Goal: Information Seeking & Learning: Learn about a topic

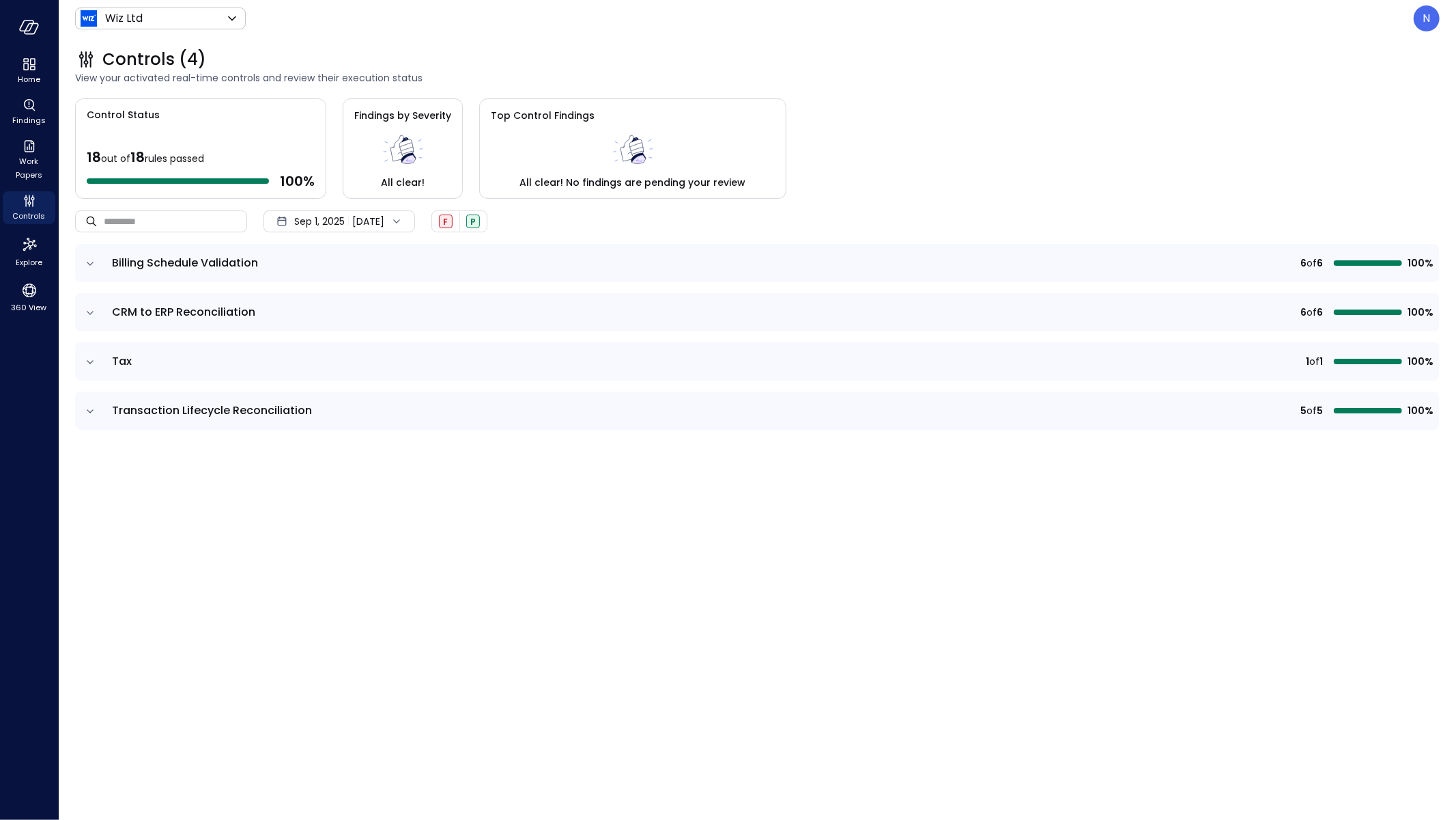
click at [89, 259] on icon "expand row" at bounding box center [90, 264] width 14 height 14
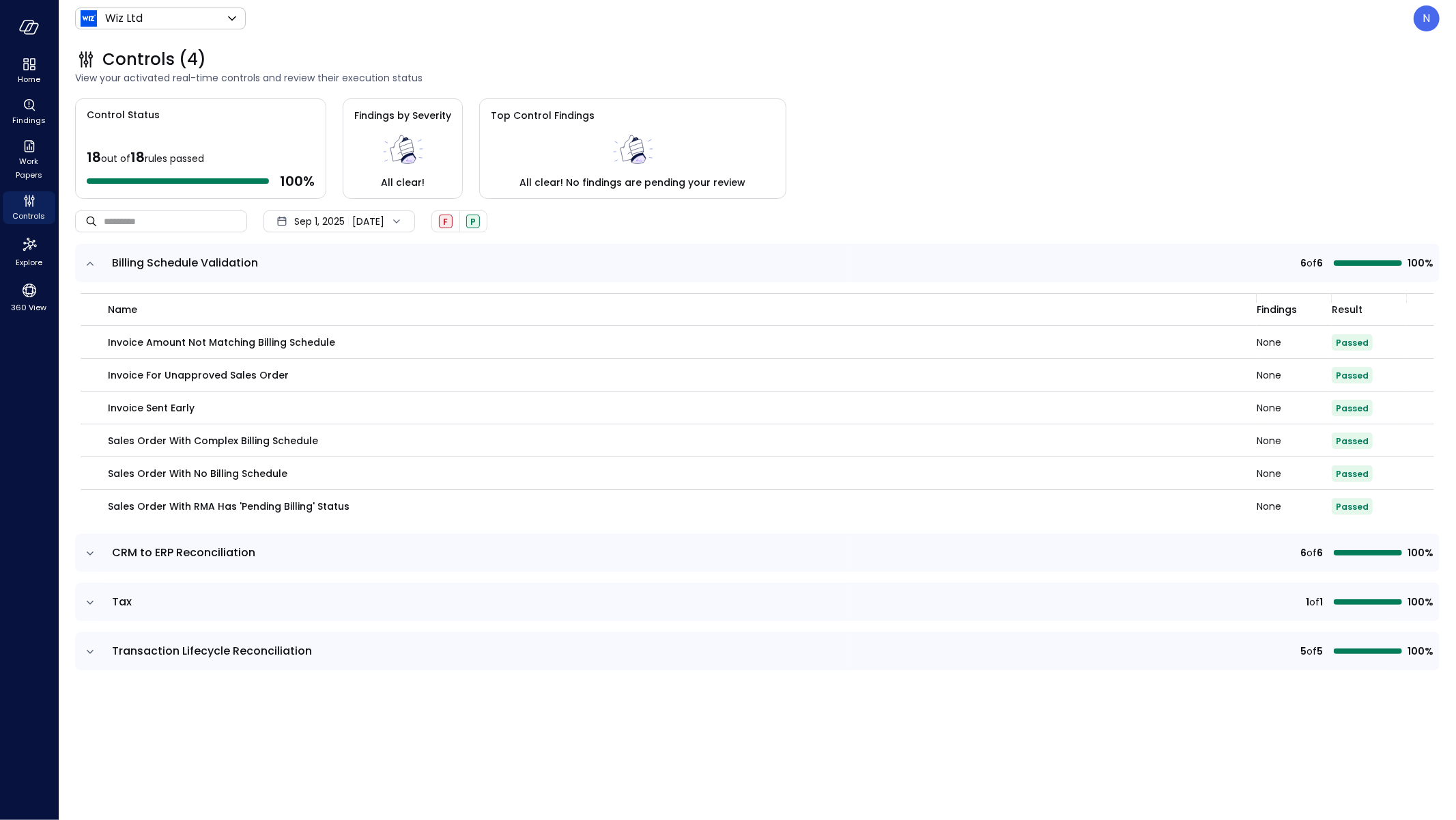
click at [88, 554] on icon "expand row" at bounding box center [90, 553] width 14 height 14
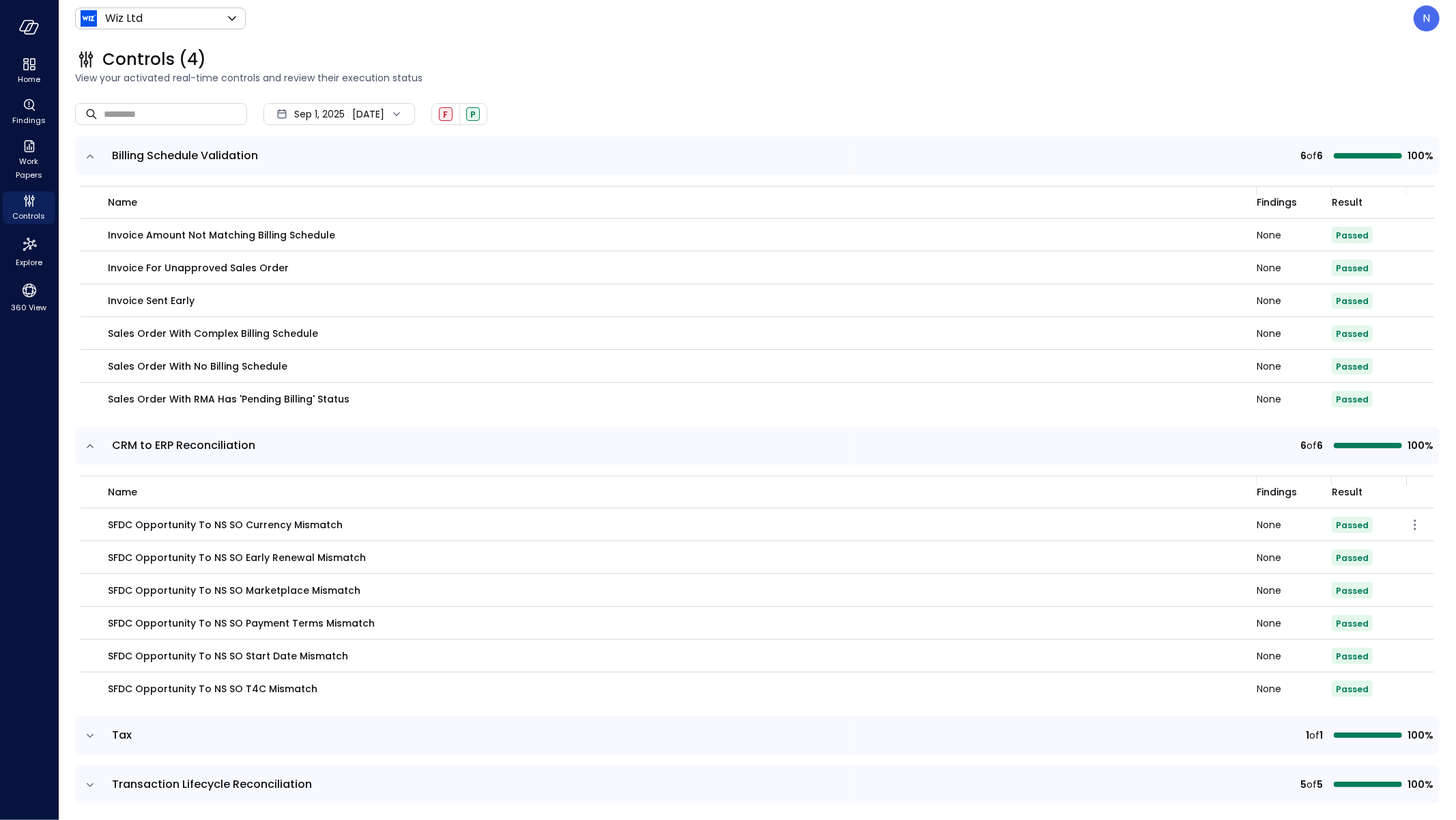
scroll to position [118, 0]
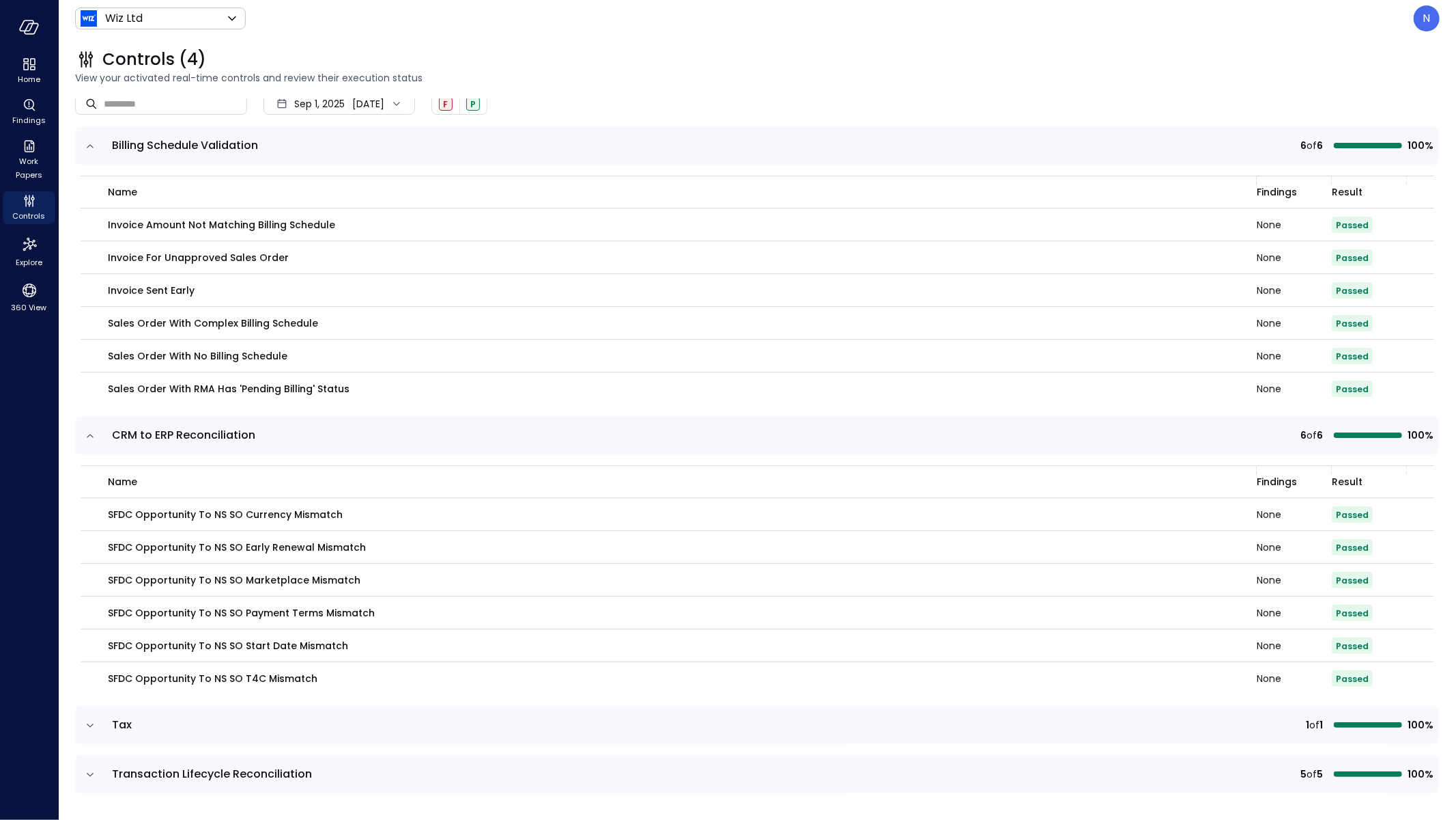
click at [85, 725] on icon "expand row" at bounding box center [90, 725] width 14 height 14
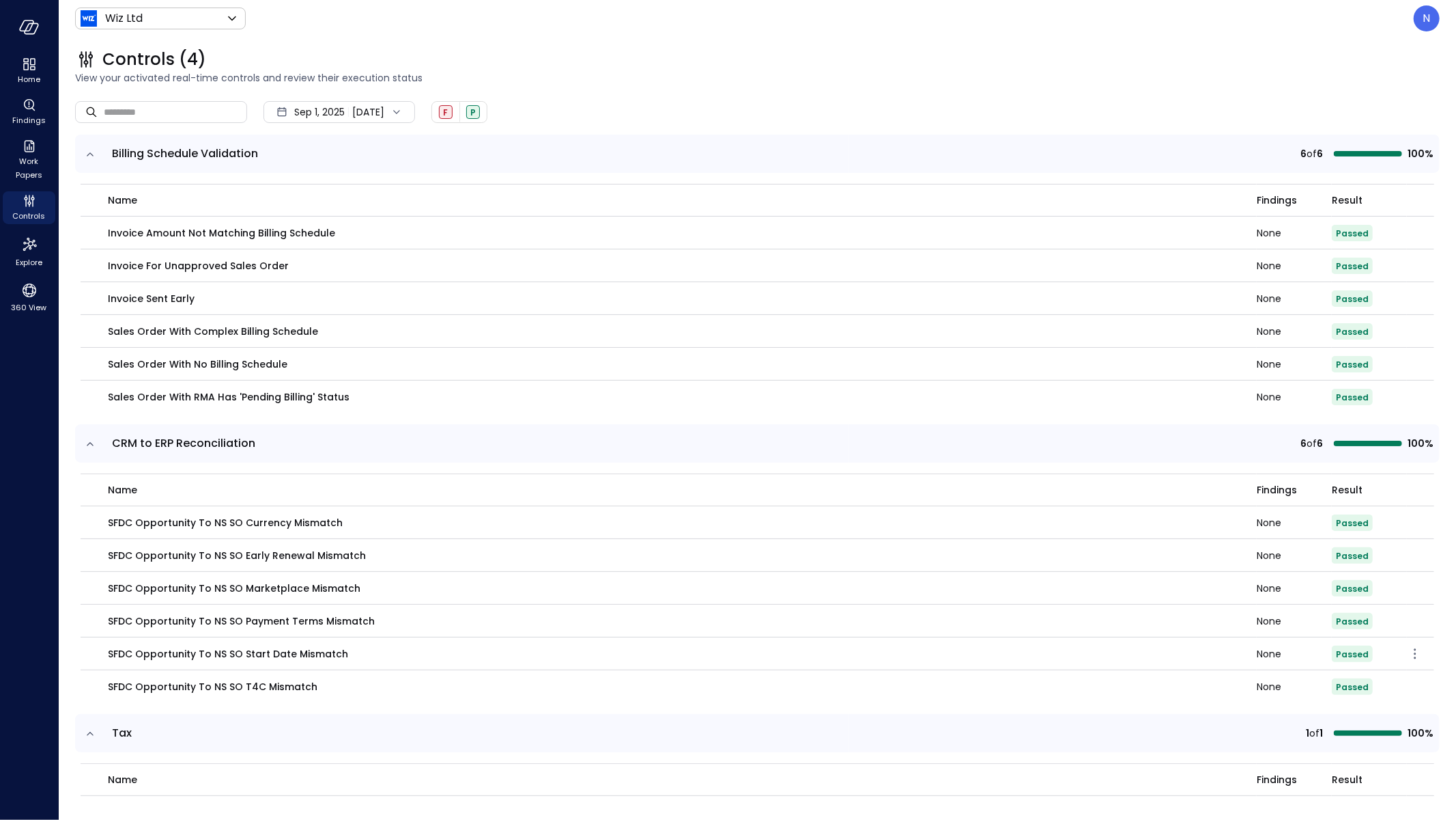
scroll to position [0, 0]
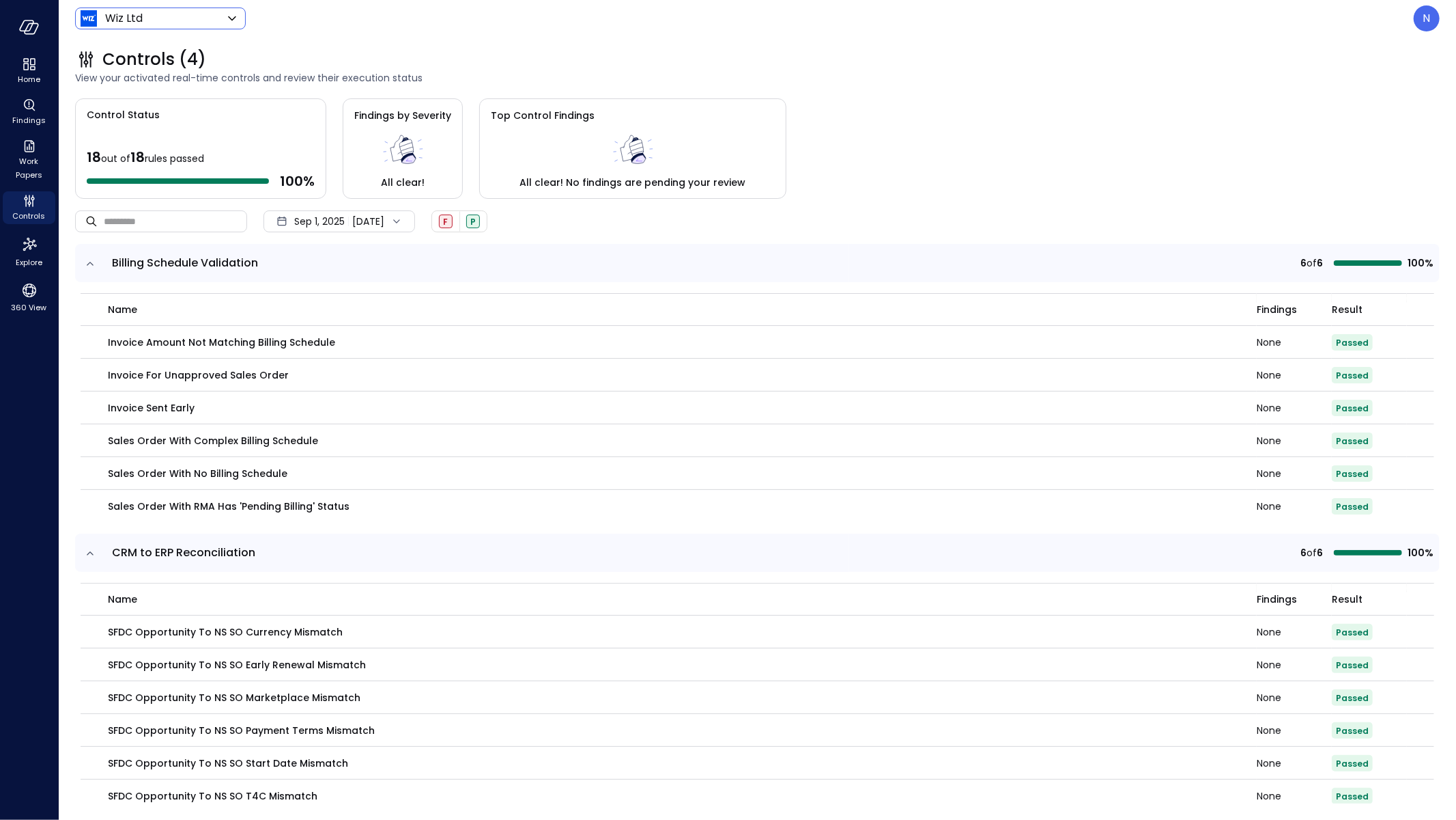
click at [203, 17] on body "Home Findings Work Papers Controls Explore 360 View Wiz Ltd ****** ​ N Controls…" at bounding box center [728, 410] width 1456 height 820
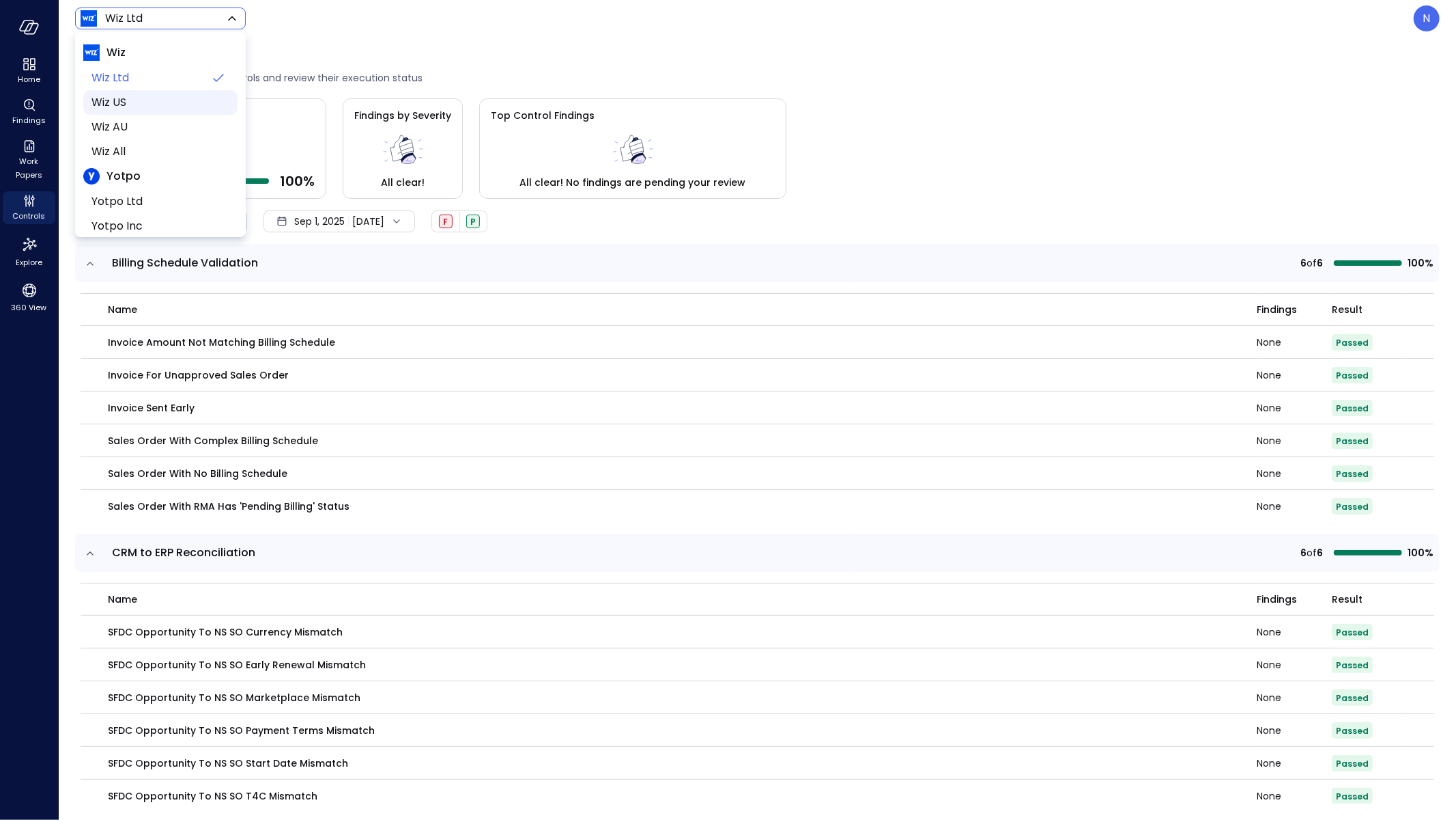
click at [140, 113] on li "Wiz US" at bounding box center [160, 103] width 154 height 25
type input "******"
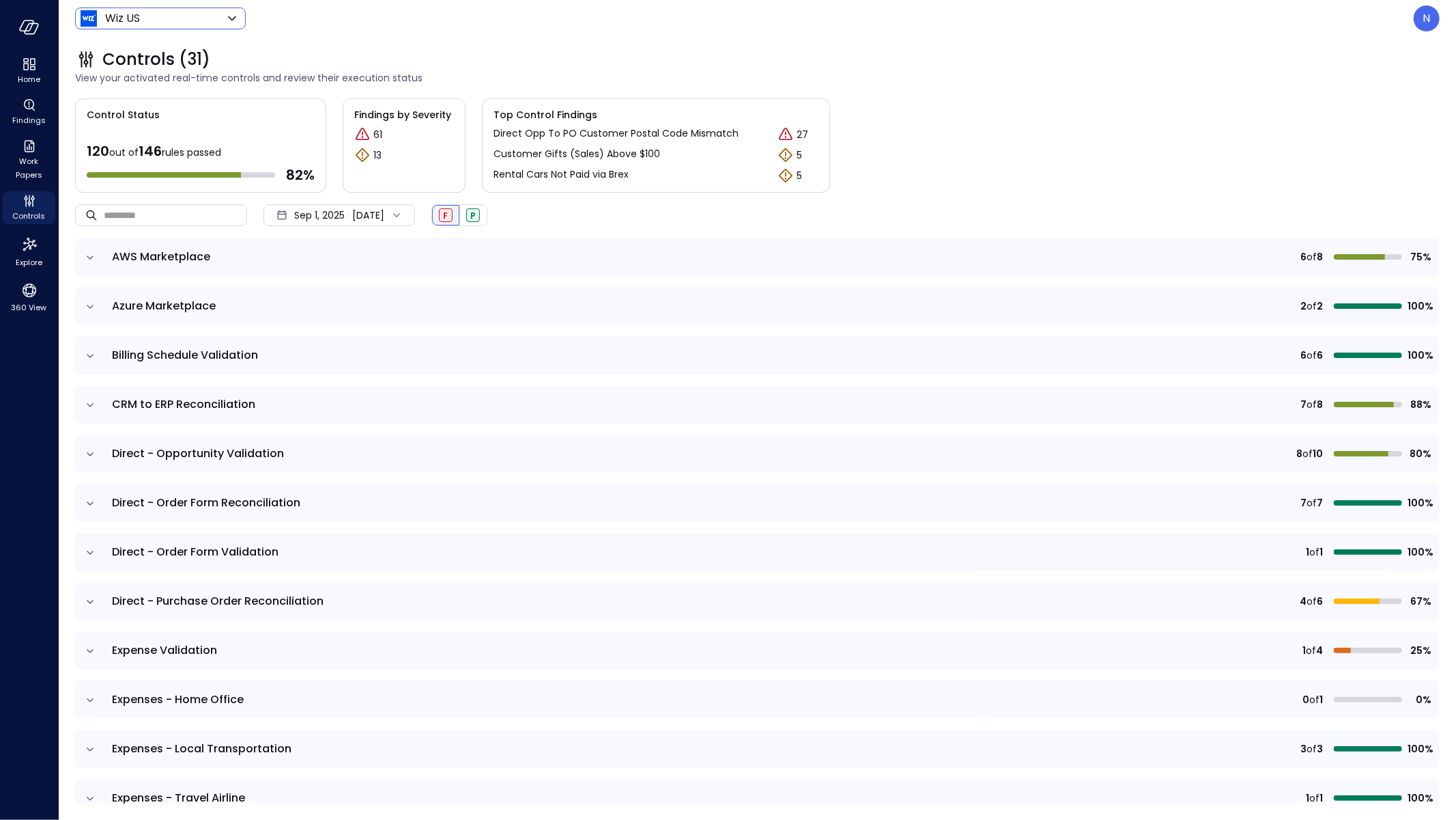
click at [452, 210] on div "F" at bounding box center [446, 216] width 14 height 14
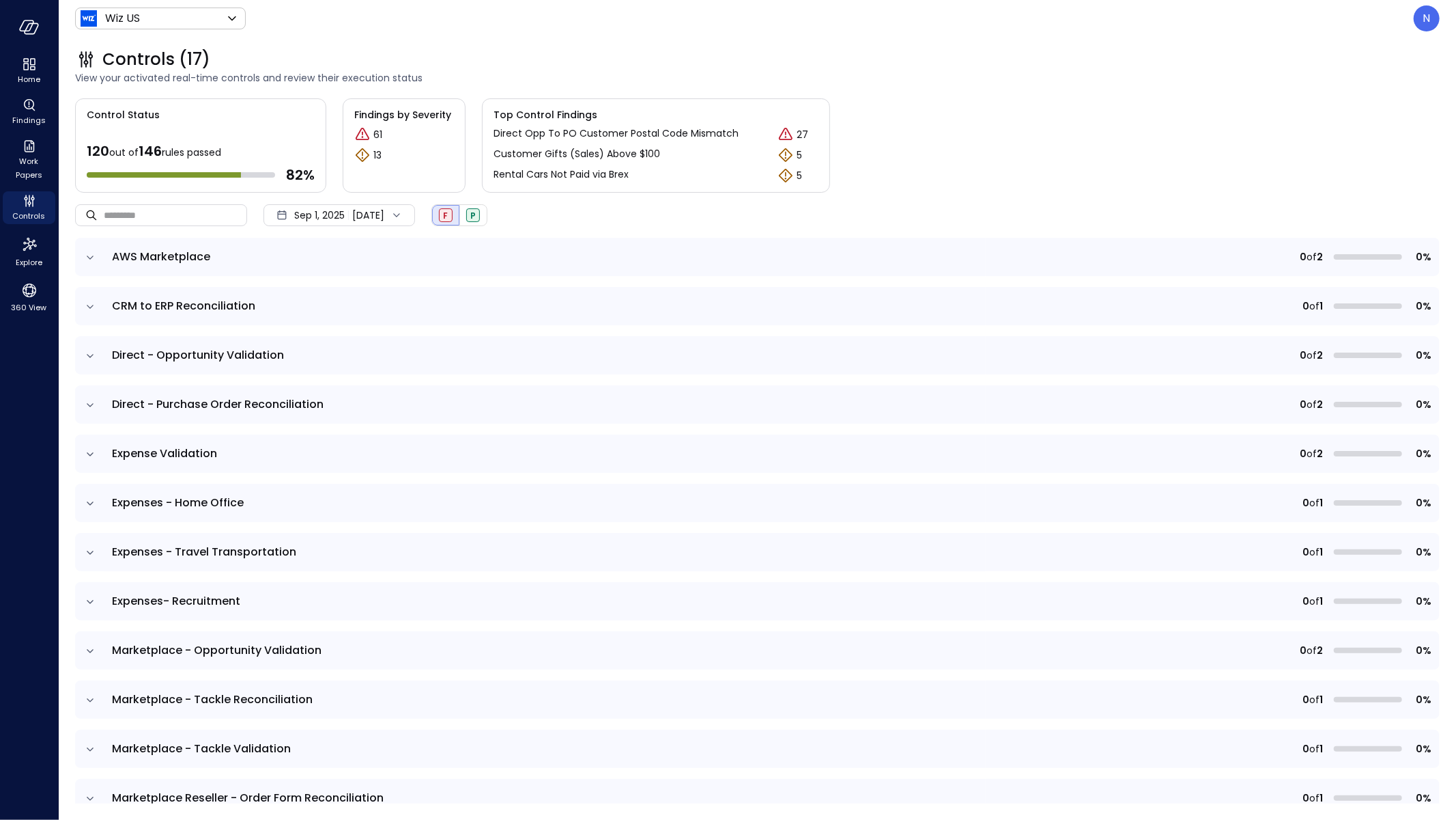
click at [89, 262] on icon "expand row" at bounding box center [90, 258] width 14 height 14
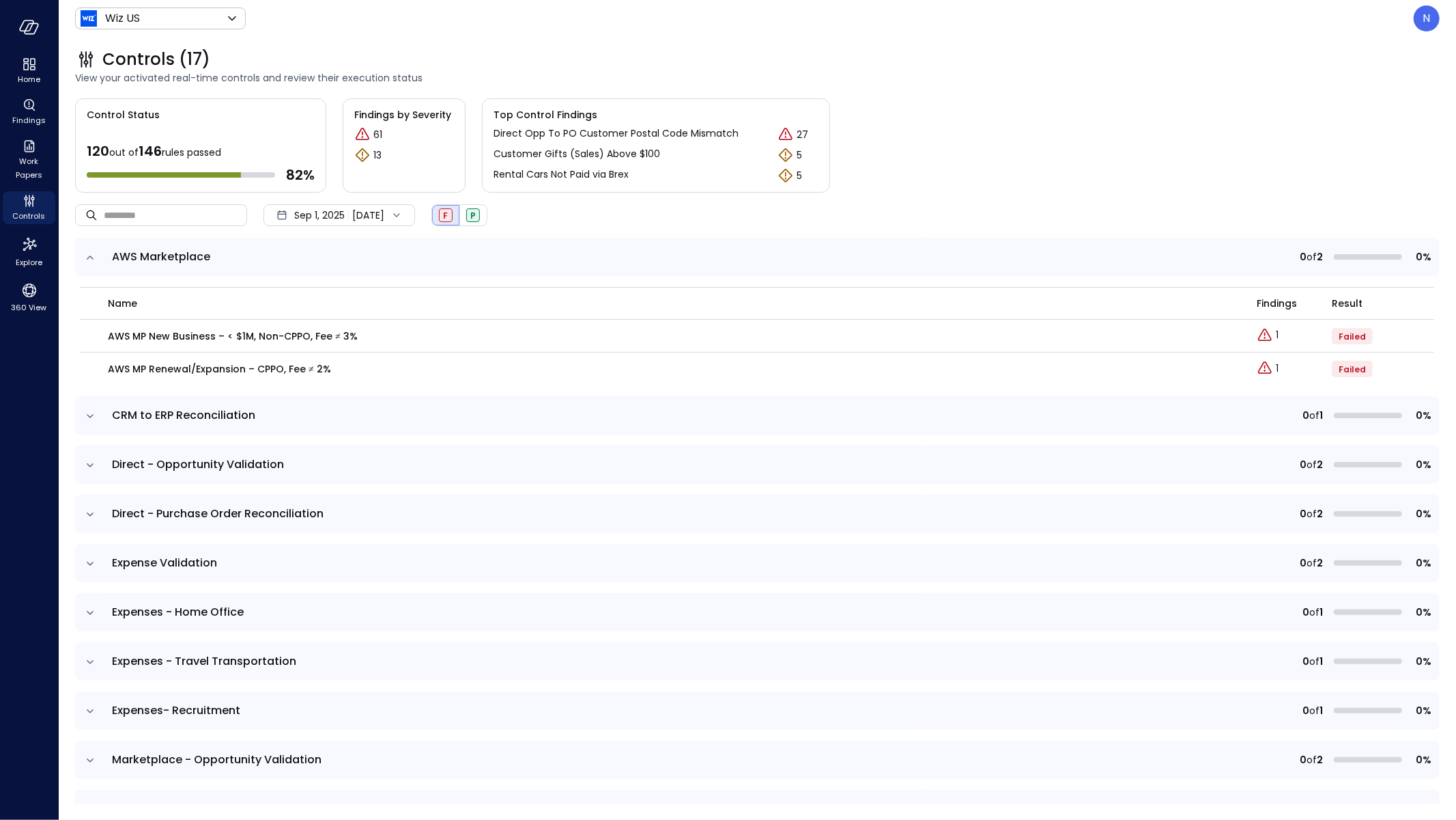
click at [89, 262] on icon "expand row" at bounding box center [90, 258] width 14 height 14
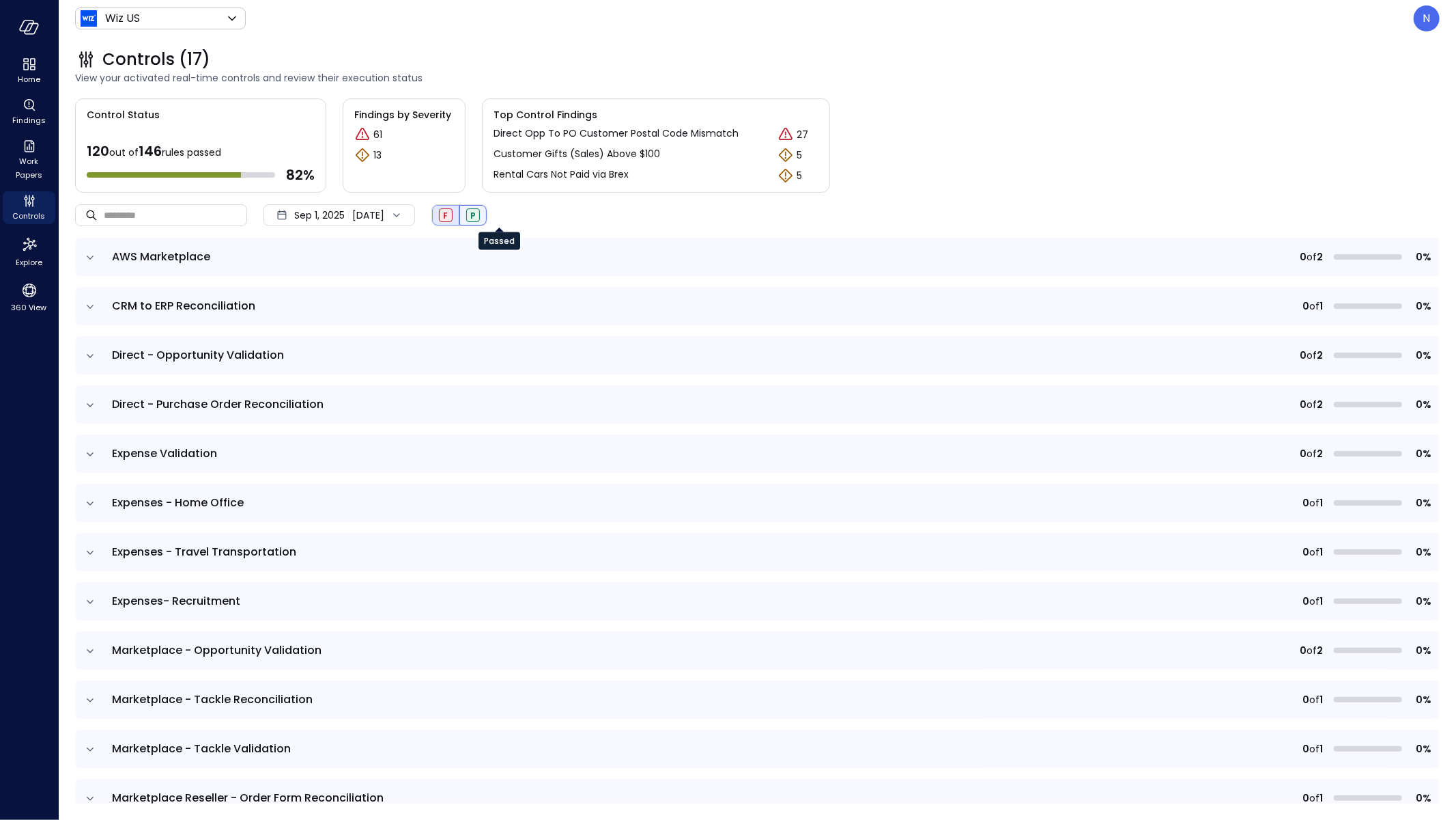
click at [480, 212] on div "P" at bounding box center [473, 216] width 14 height 14
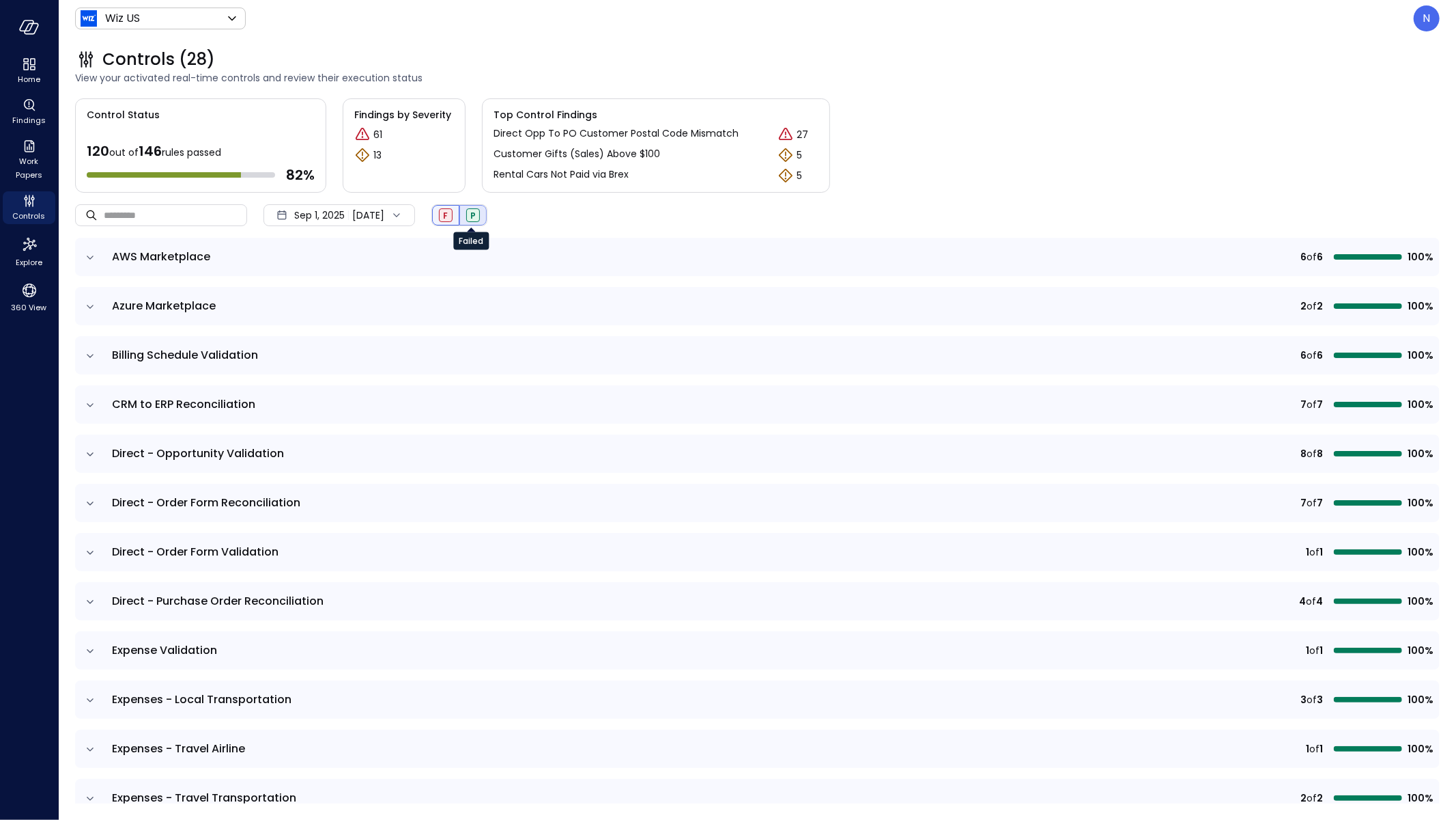
click at [452, 213] on div "F" at bounding box center [446, 216] width 14 height 14
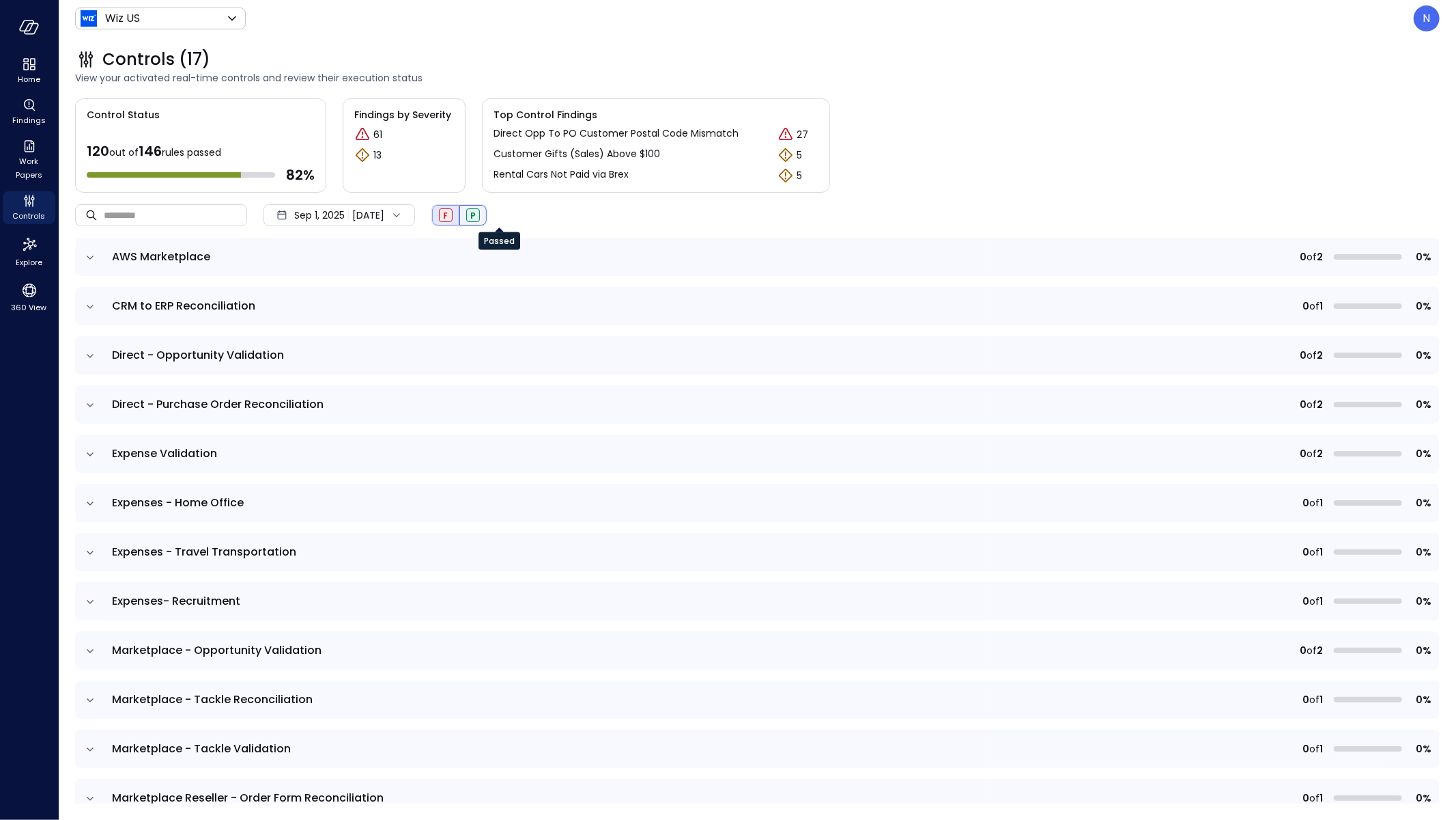
click at [480, 217] on div "P" at bounding box center [473, 216] width 14 height 14
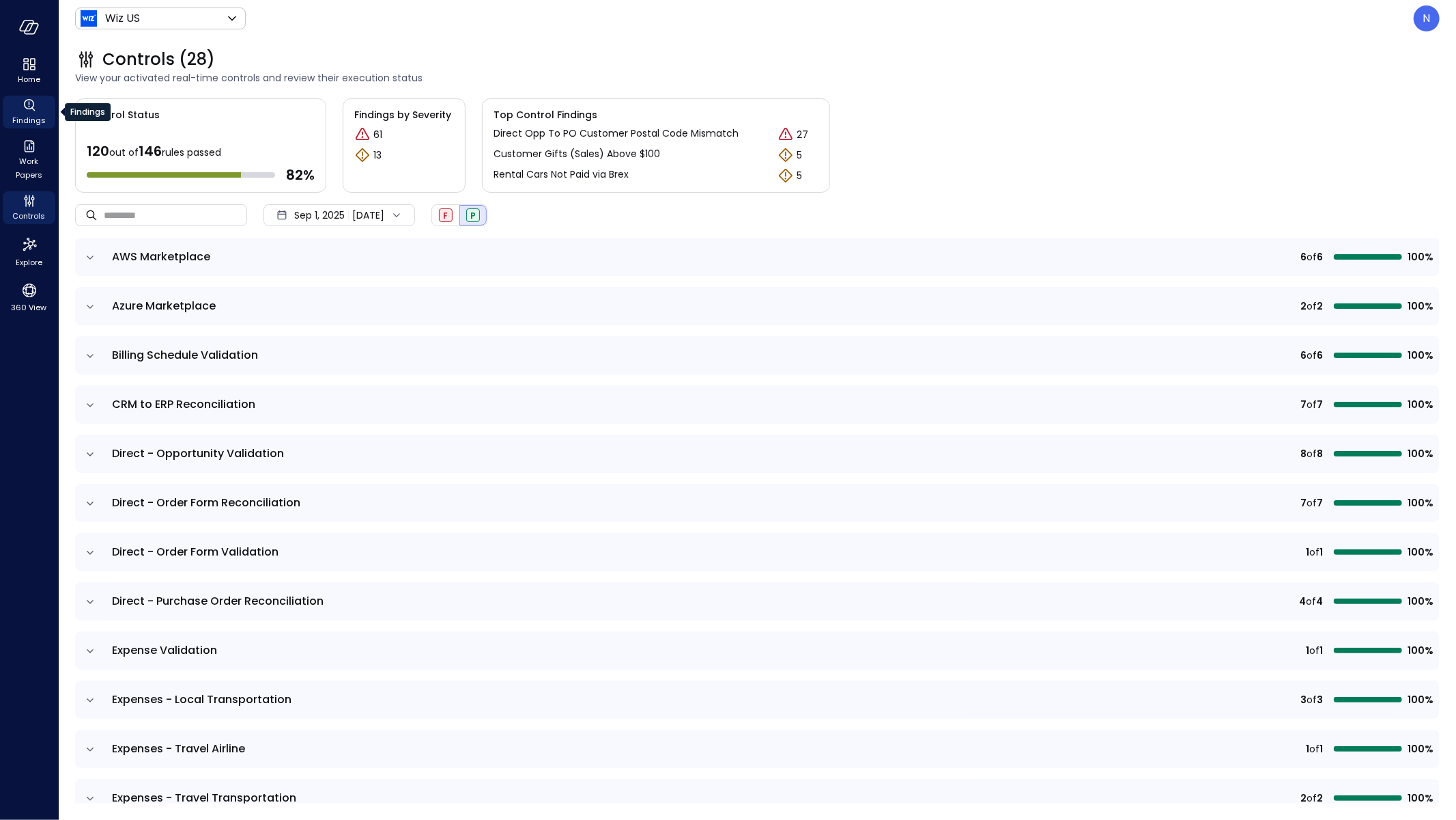
click at [29, 112] on icon "Findings" at bounding box center [29, 105] width 17 height 17
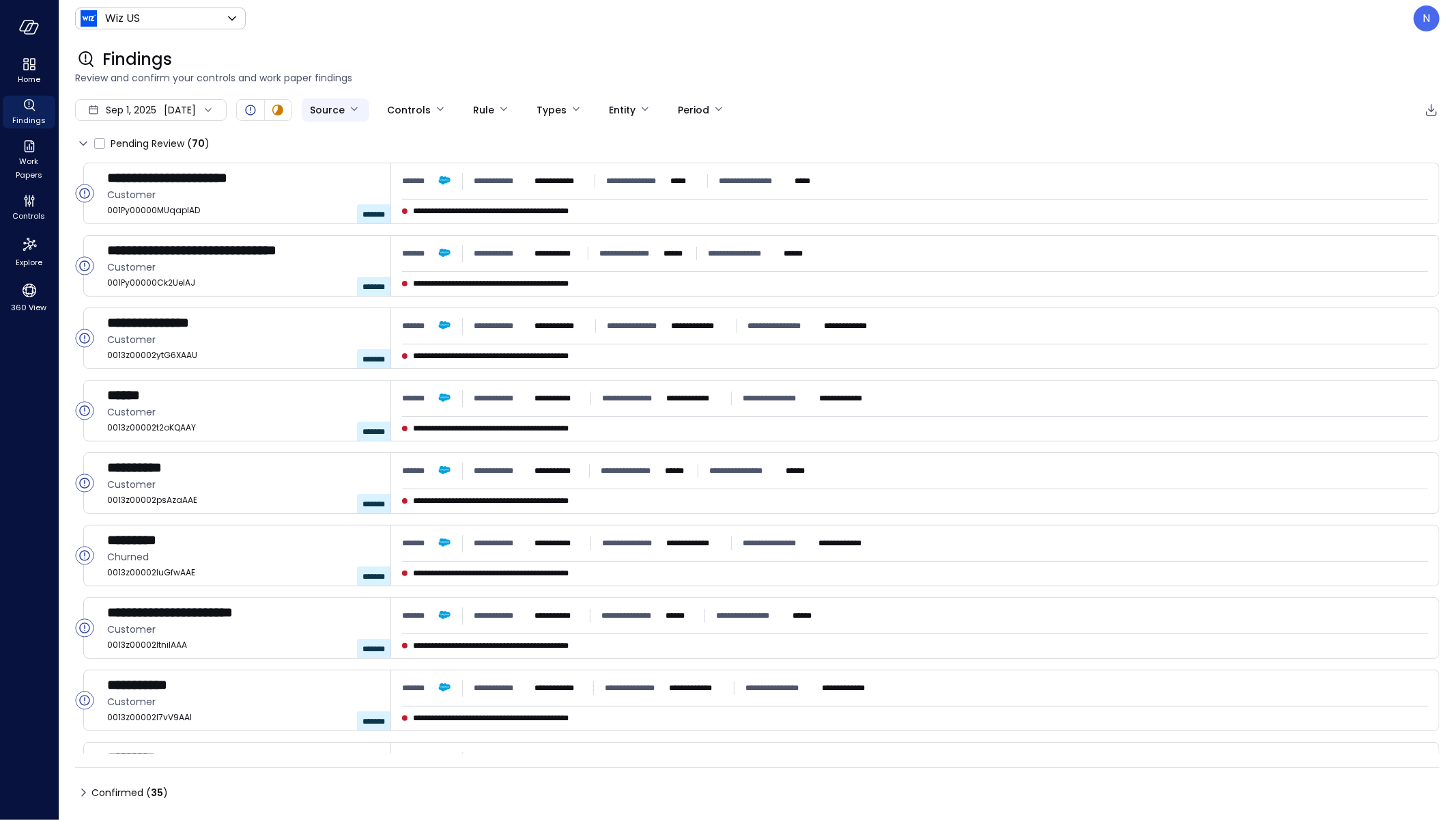
click at [353, 121] on body "**********" at bounding box center [728, 410] width 1456 height 820
click at [390, 210] on span "Expensify" at bounding box center [405, 210] width 96 height 14
type input "*********"
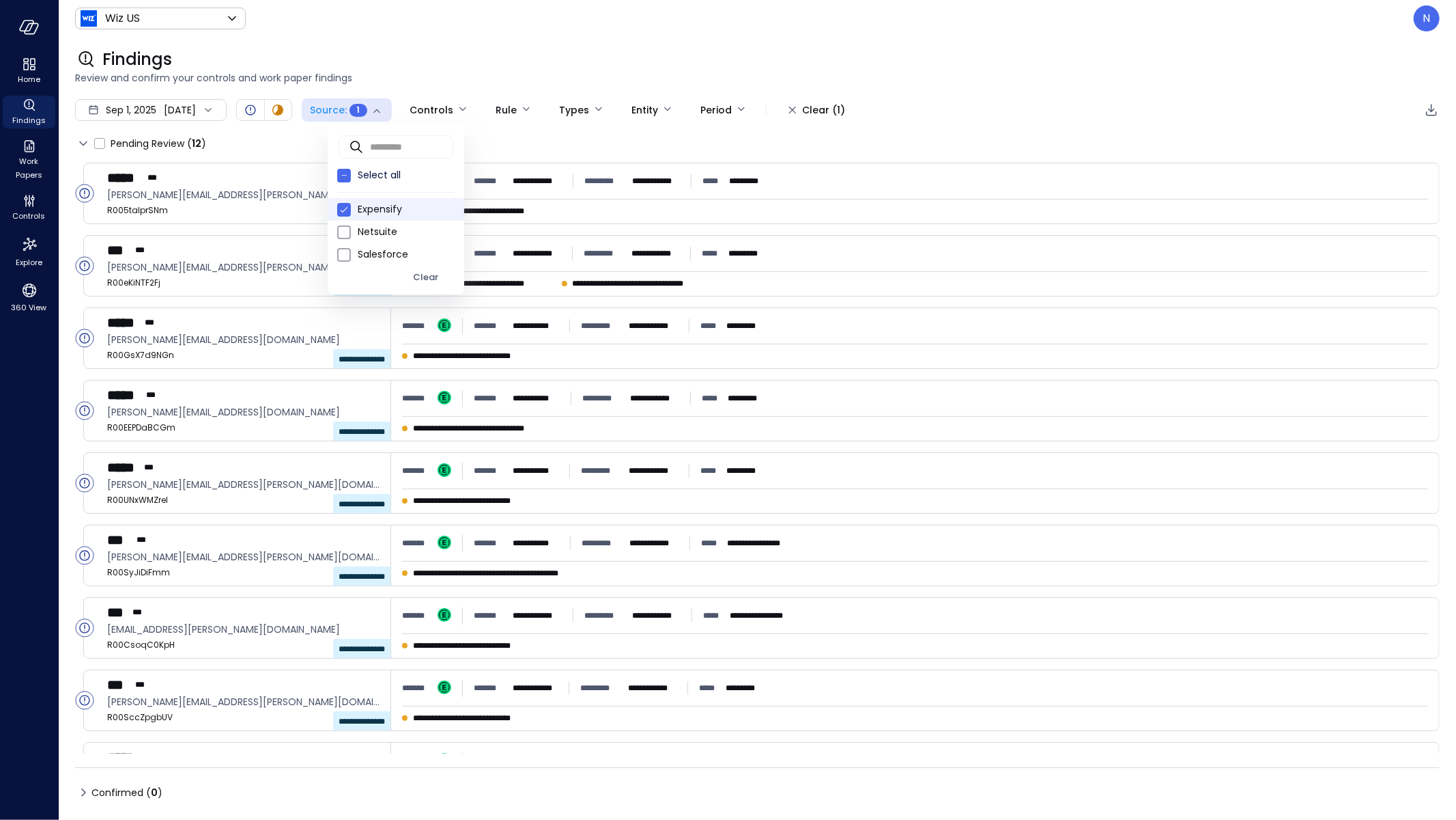
click at [534, 128] on div at bounding box center [728, 410] width 1456 height 820
click at [367, 103] on body "**********" at bounding box center [728, 410] width 1456 height 820
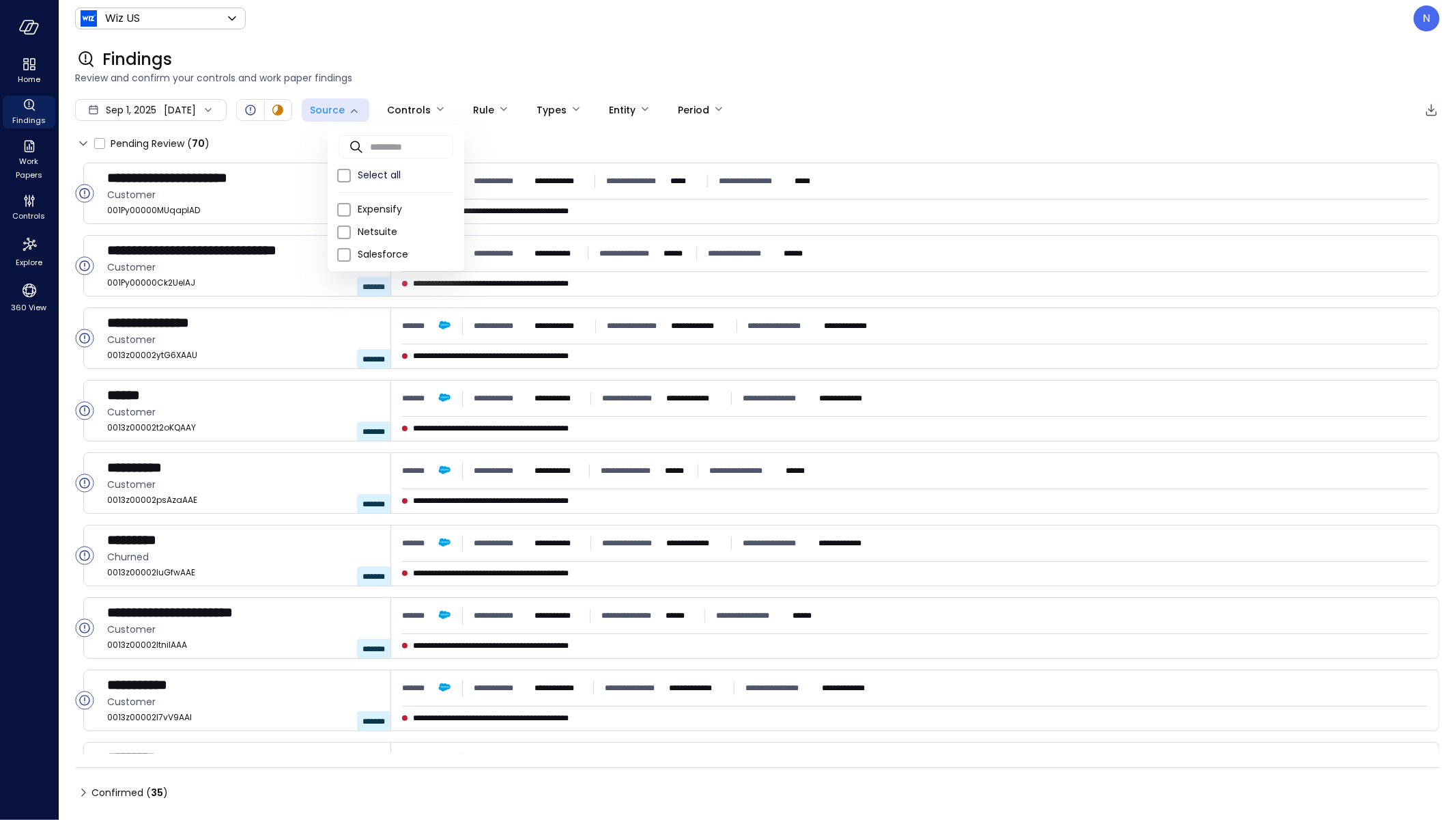
click at [509, 79] on div at bounding box center [728, 410] width 1456 height 820
click at [349, 113] on body "**********" at bounding box center [728, 410] width 1456 height 820
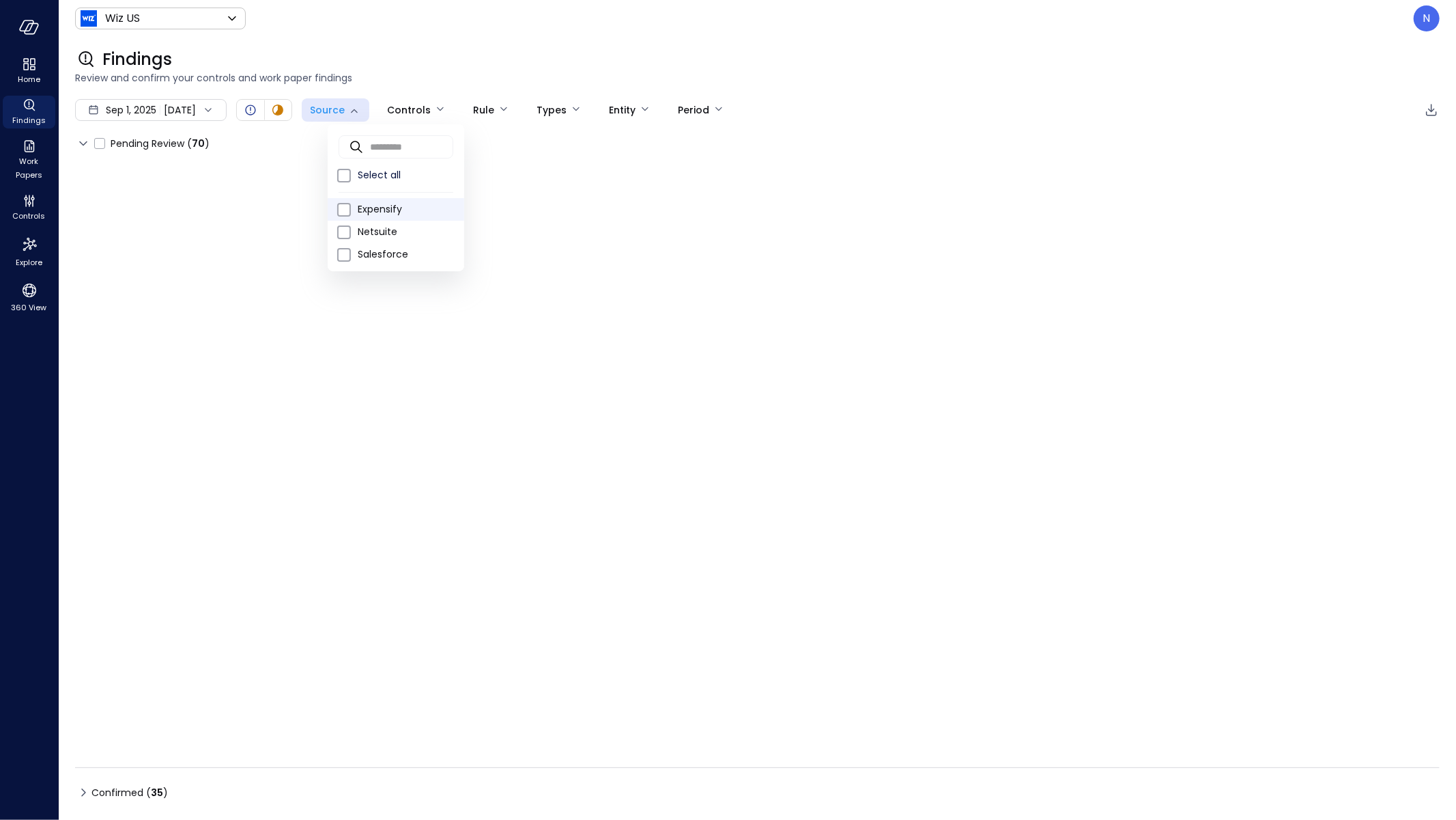
type input "*********"
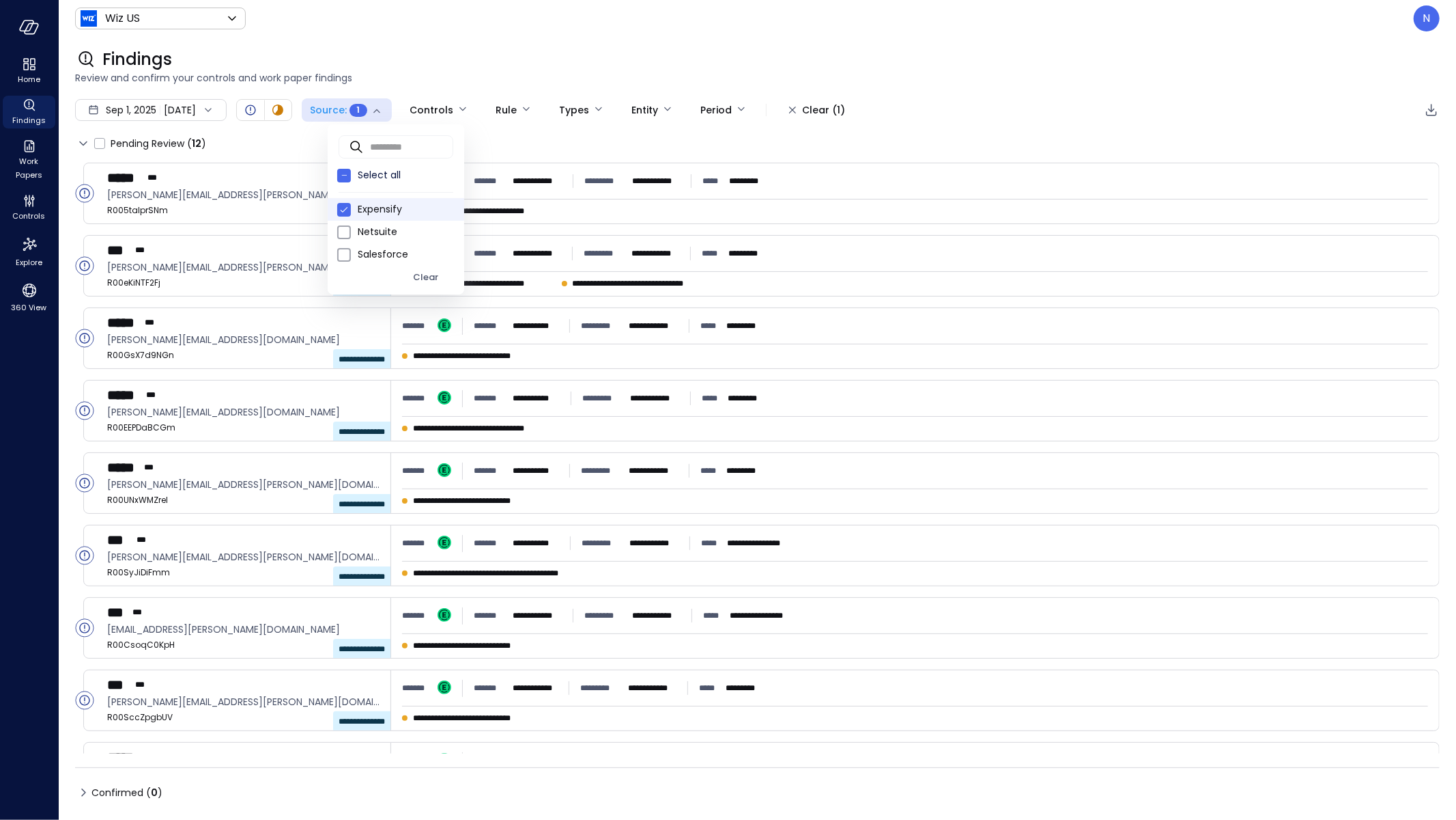
click at [677, 210] on div at bounding box center [728, 410] width 1456 height 820
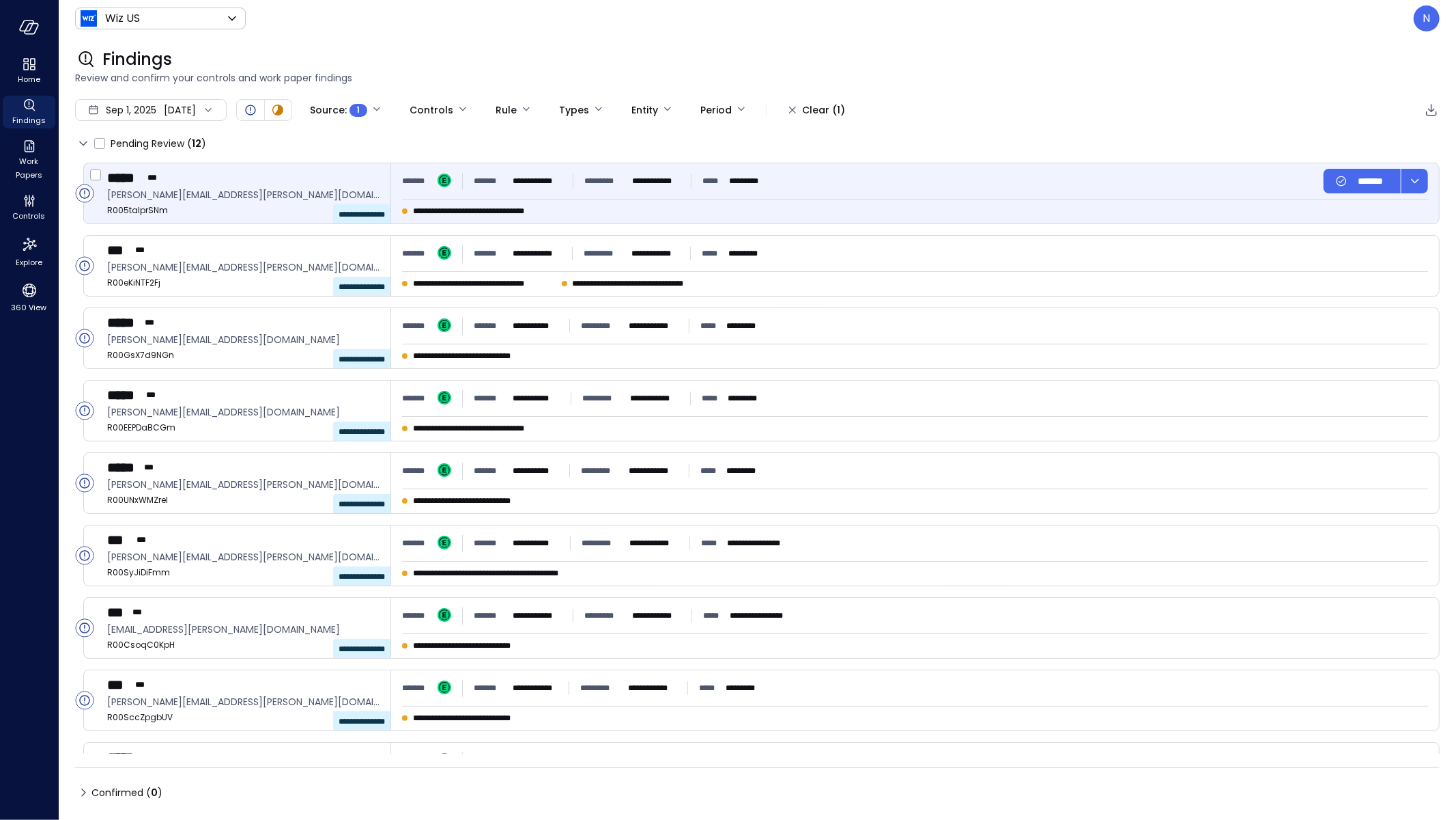
click at [658, 204] on div "**********" at bounding box center [652, 211] width 500 height 14
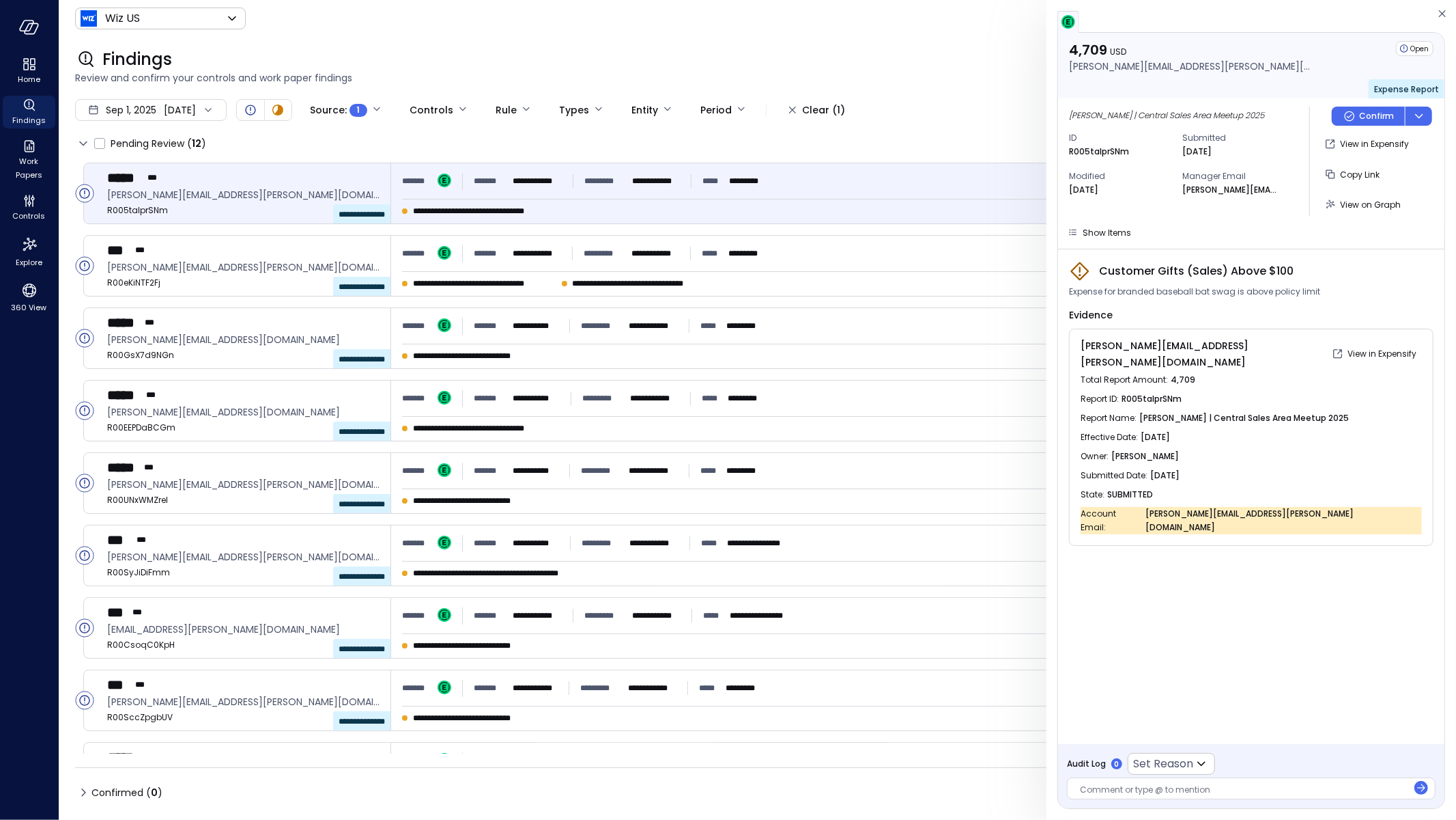
click at [1120, 242] on div "4,709 USD zack.schultz@wiz.io Open Expense Report Zack Schultz | Central Sales …" at bounding box center [1251, 140] width 387 height 216
click at [1118, 239] on div "4,709 USD zack.schultz@wiz.io Open Expense Report Zack Schultz | Central Sales …" at bounding box center [1251, 140] width 387 height 216
click at [1112, 236] on span "Show Items" at bounding box center [1106, 232] width 48 height 11
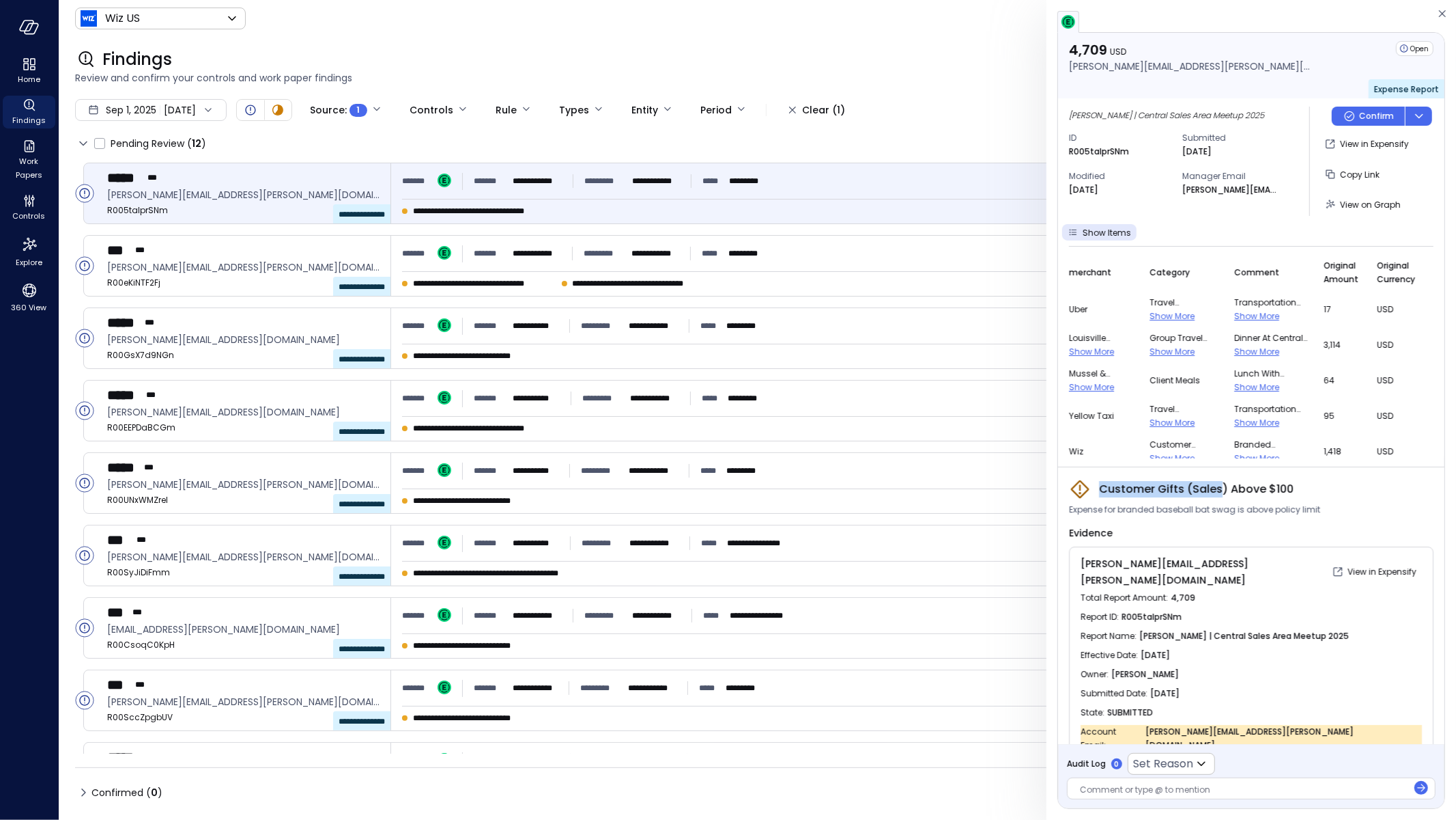
drag, startPoint x: 1102, startPoint y: 483, endPoint x: 1221, endPoint y: 484, distance: 119.0
click at [1221, 484] on span "Customer Gifts (Sales) Above $100" at bounding box center [1197, 488] width 195 height 17
drag, startPoint x: 1119, startPoint y: 510, endPoint x: 1234, endPoint y: 510, distance: 115.0
click at [1235, 511] on span "Expense for branded baseball bat swag is above policy limit" at bounding box center [1195, 510] width 252 height 14
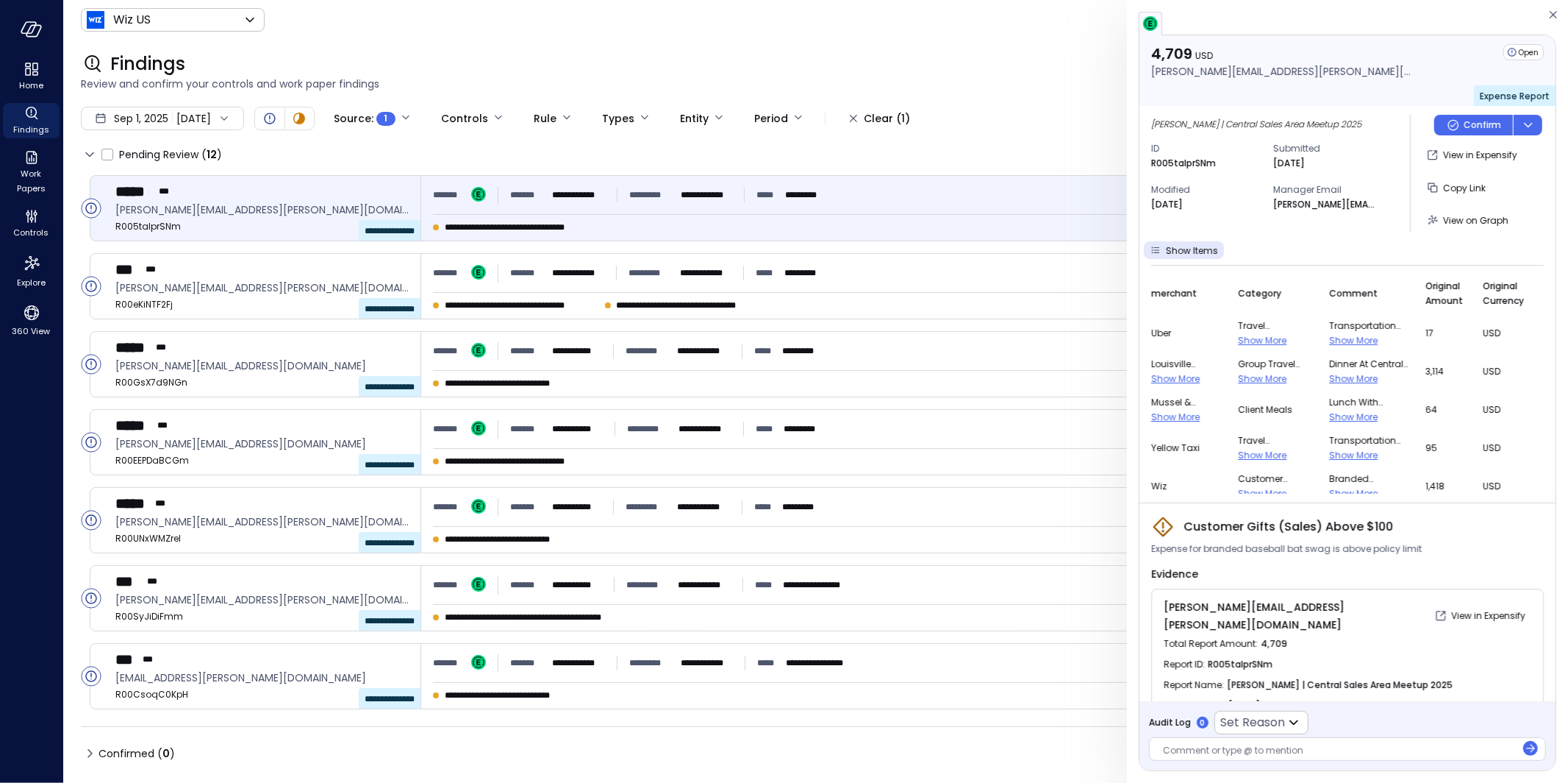
scroll to position [11, 0]
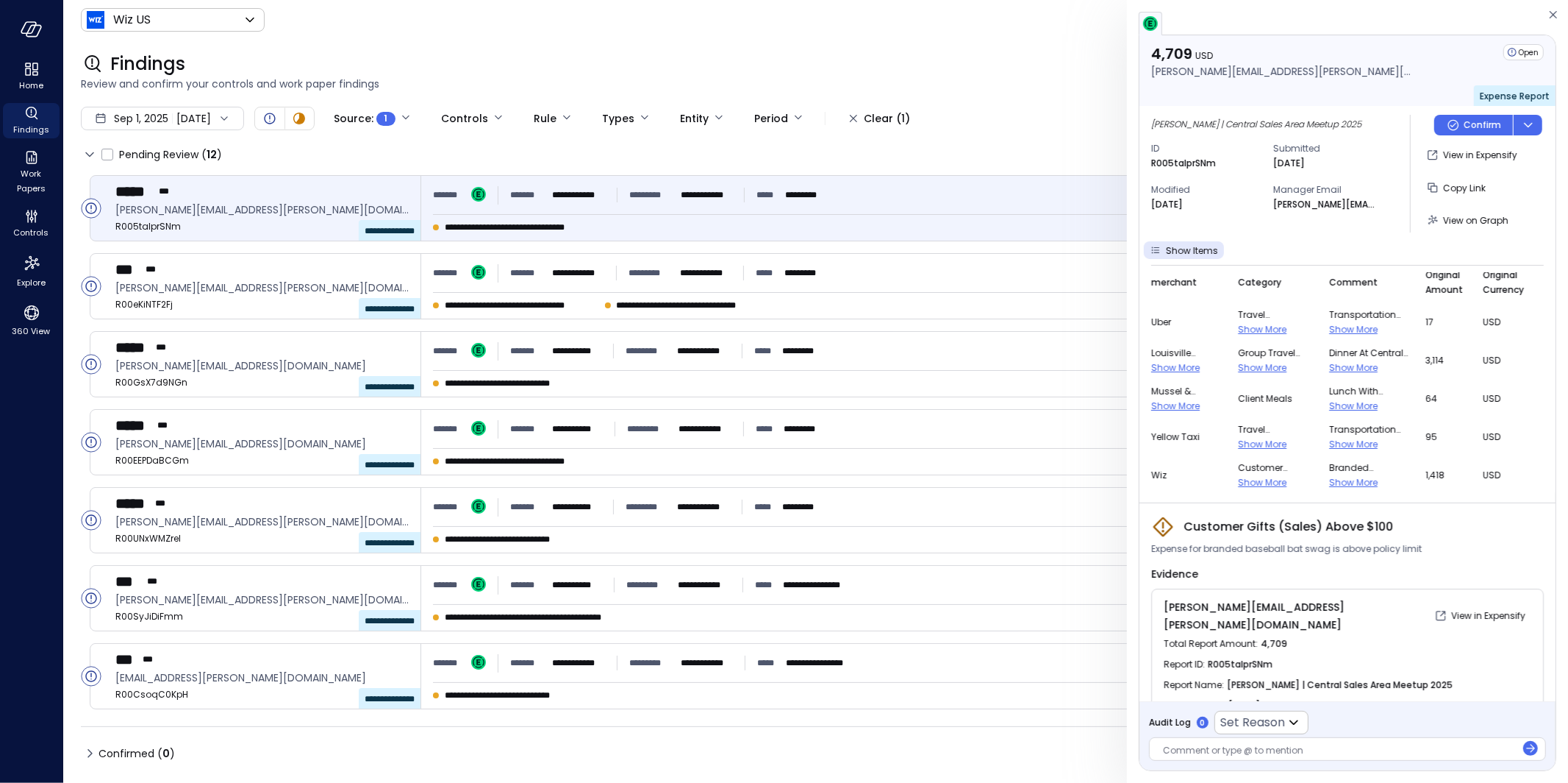
click at [1338, 483] on span "Show More" at bounding box center [1353, 482] width 48 height 12
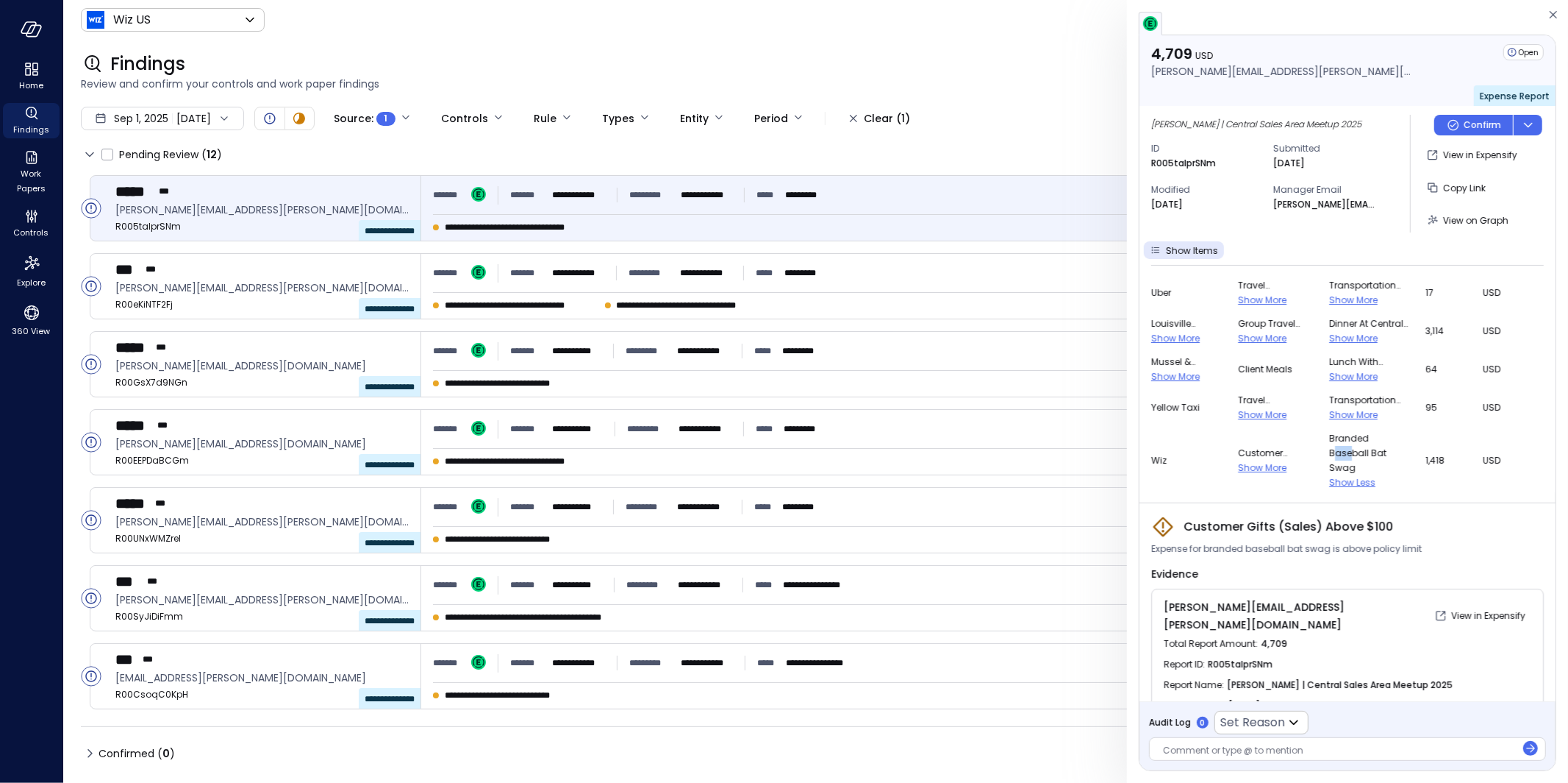
drag, startPoint x: 1348, startPoint y: 457, endPoint x: 1329, endPoint y: 445, distance: 22.5
click at [1329, 445] on span "branded baseball bat swag" at bounding box center [1368, 452] width 78 height 44
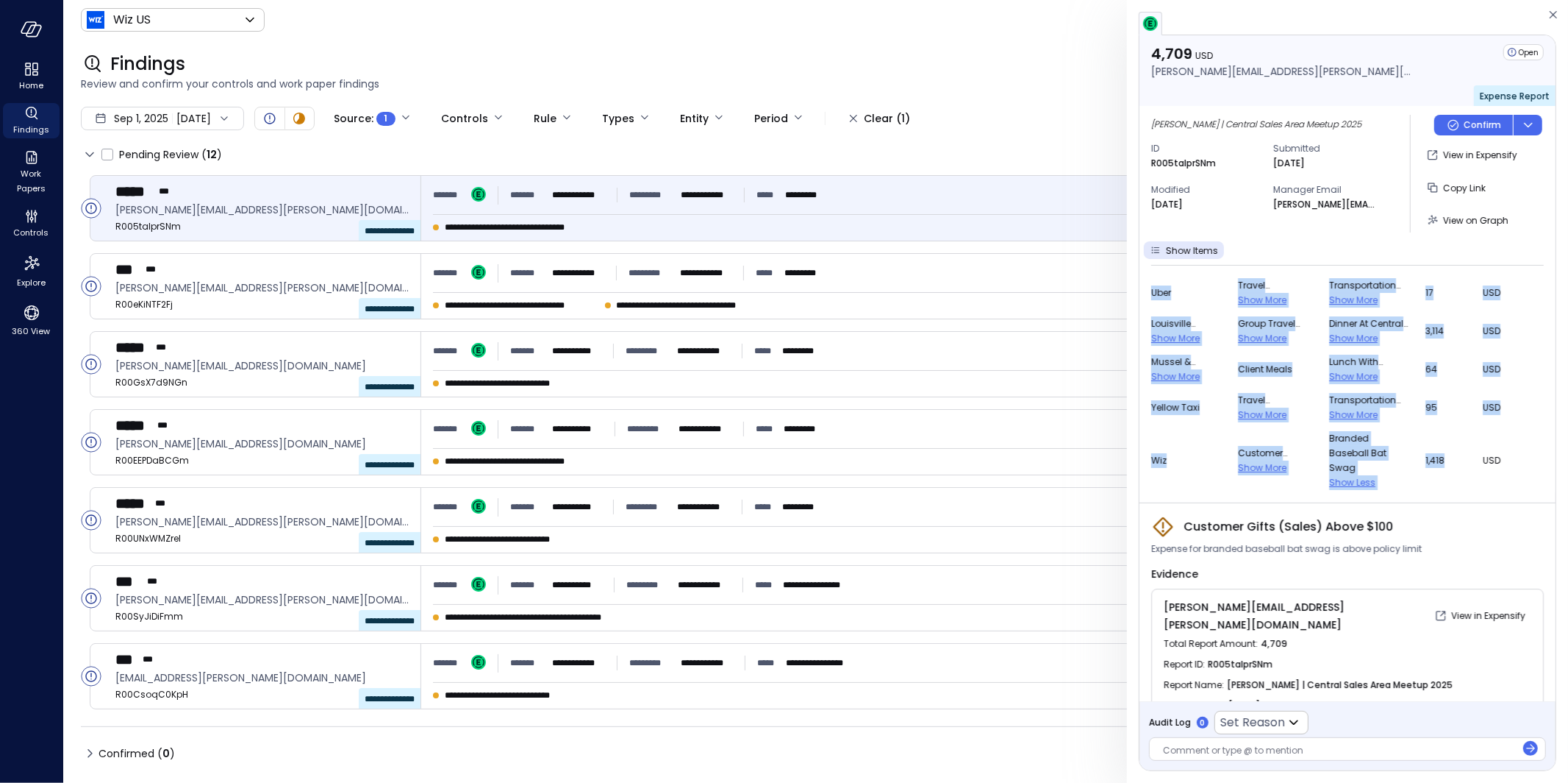
drag, startPoint x: 1154, startPoint y: 459, endPoint x: 1444, endPoint y: 466, distance: 290.1
click at [1444, 466] on div "Show Items merchant Category Comment Original Amount Original Currency Uber Tra…" at bounding box center [1347, 366] width 416 height 252
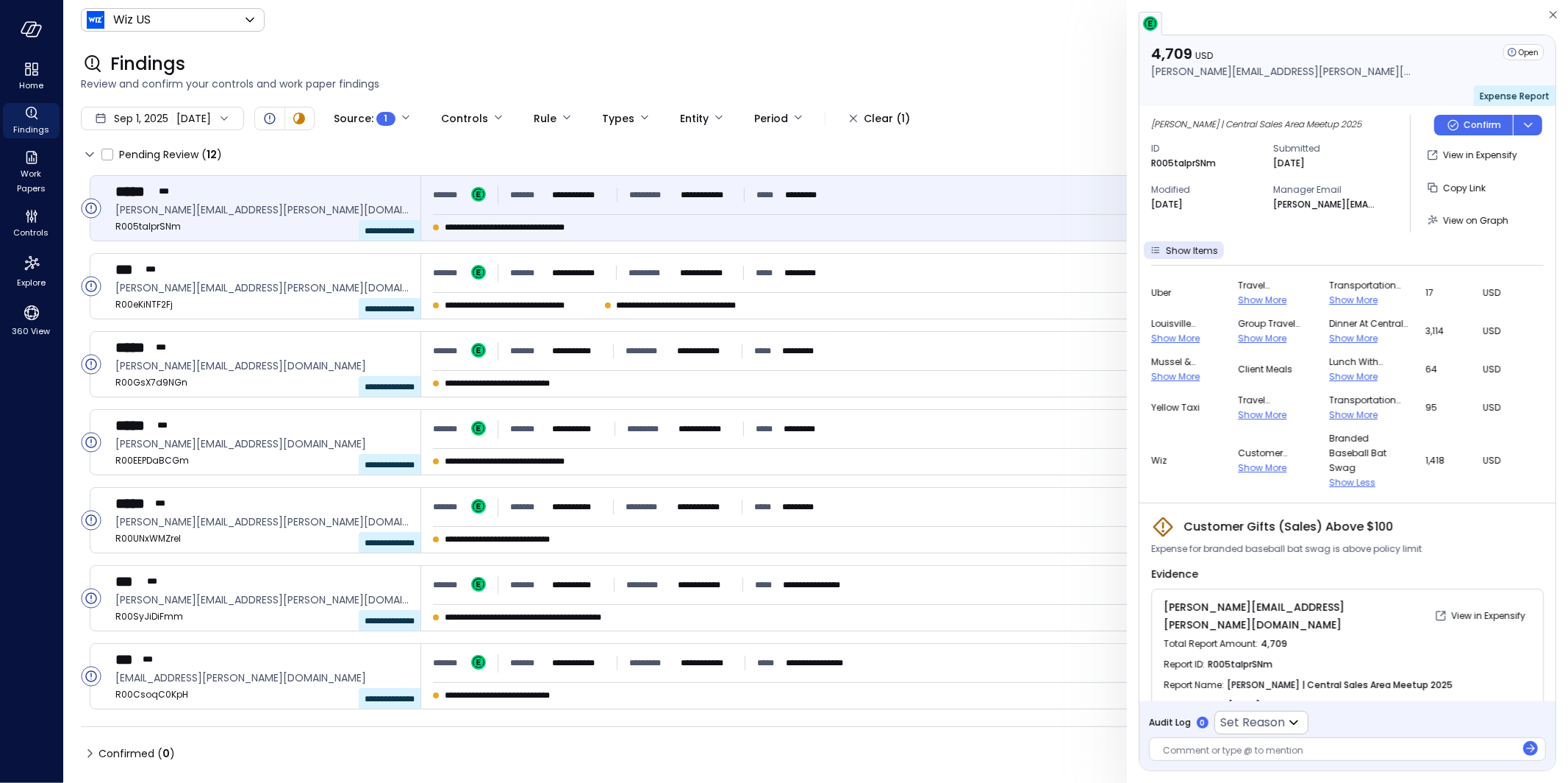
click at [1448, 468] on span "1,418" at bounding box center [1445, 461] width 40 height 15
drag, startPoint x: 1504, startPoint y: 457, endPoint x: 1152, endPoint y: 462, distance: 352.0
click at [1152, 462] on tr "Wiz Customer Swag/gifts u2013 sales only Show More branded baseball bat swag Sh…" at bounding box center [1348, 461] width 393 height 68
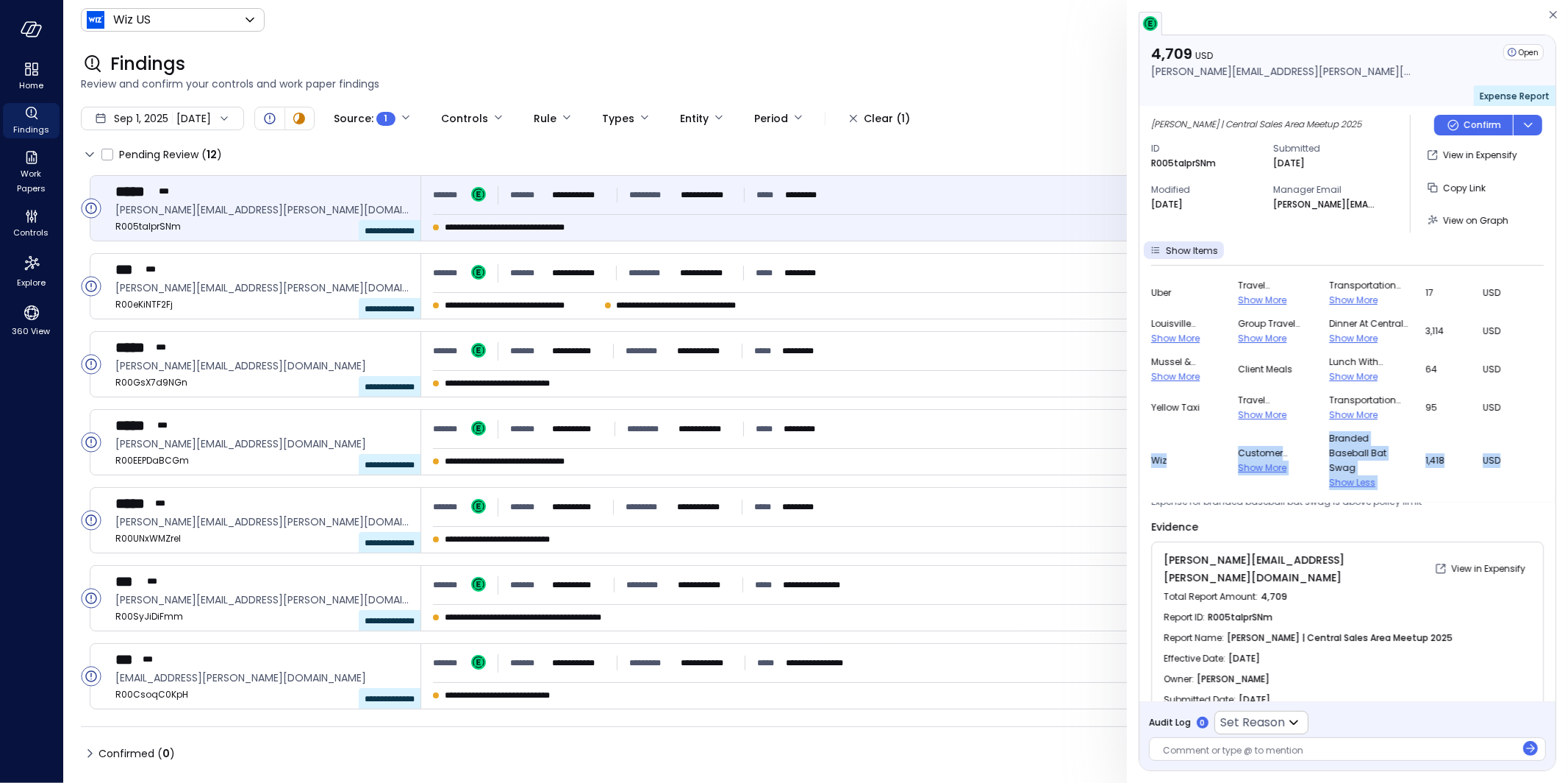
scroll to position [43, 0]
click at [1447, 462] on span "1,418" at bounding box center [1445, 461] width 40 height 15
drag, startPoint x: 1401, startPoint y: 451, endPoint x: 1438, endPoint y: 458, distance: 37.7
click at [1439, 458] on tr "Wiz Customer Swag/gifts u2013 sales only Show More branded baseball bat swag Sh…" at bounding box center [1348, 461] width 393 height 68
click at [1438, 458] on span "1,418" at bounding box center [1445, 461] width 40 height 15
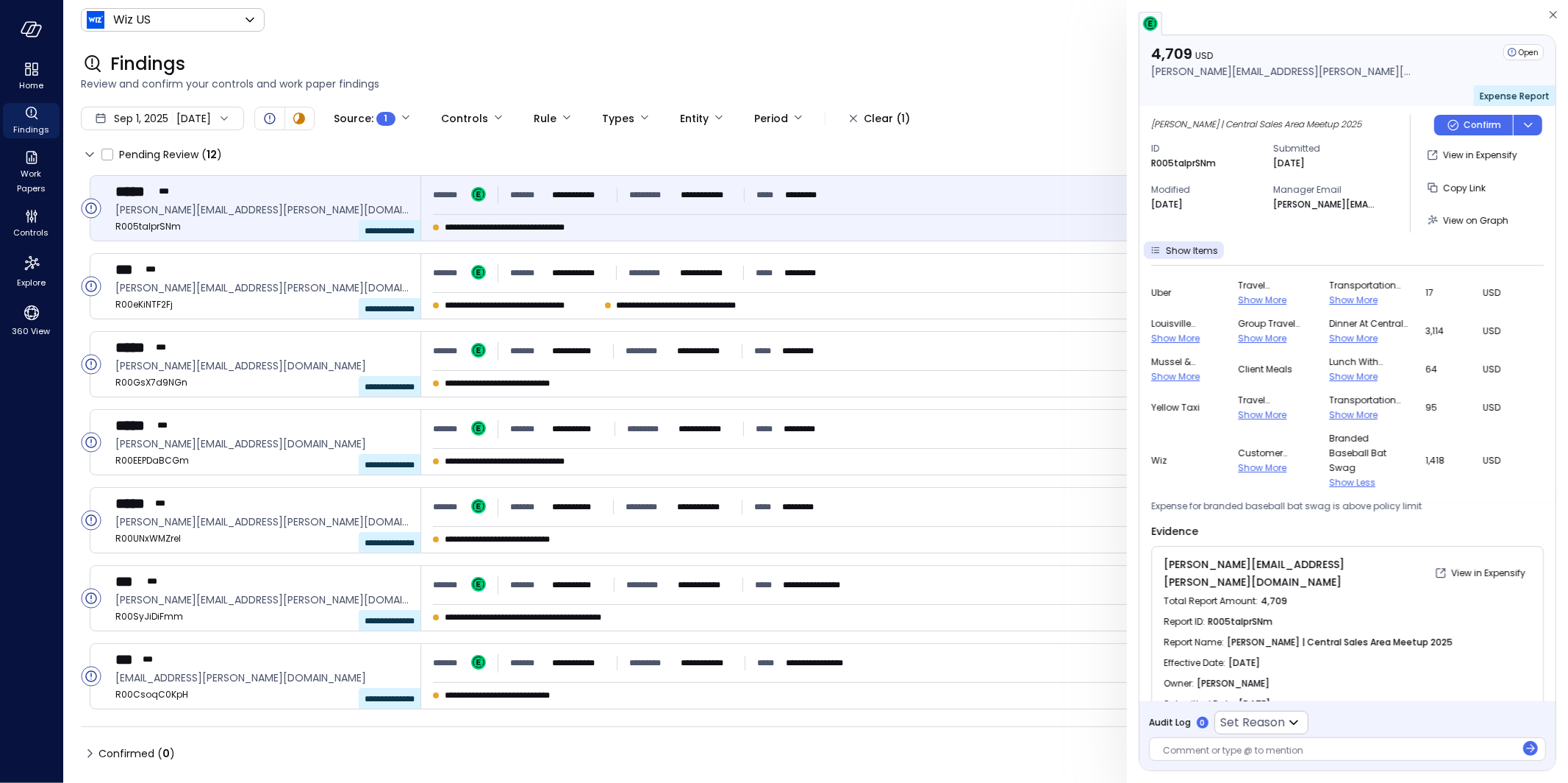
click at [1438, 458] on span "1,418" at bounding box center [1445, 461] width 40 height 15
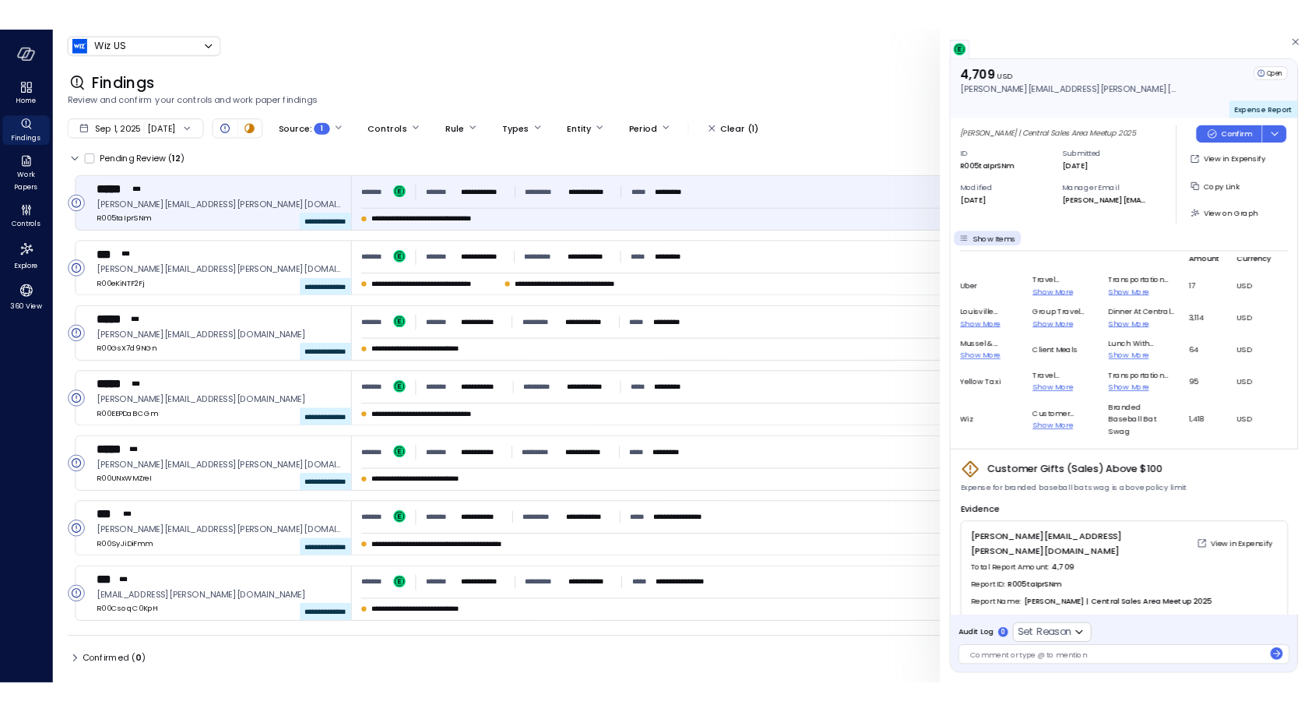
scroll to position [27, 0]
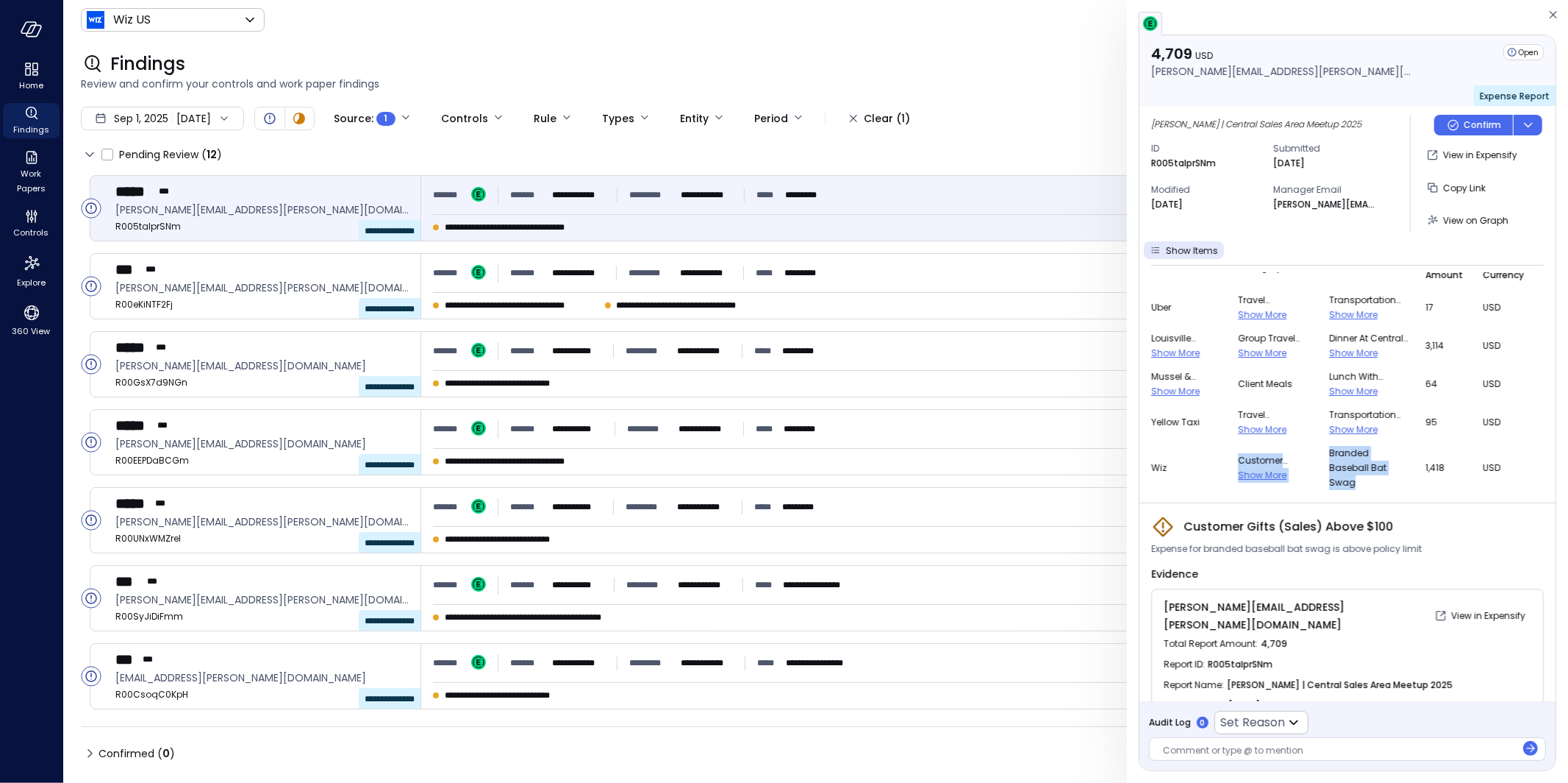
drag, startPoint x: 1359, startPoint y: 484, endPoint x: 1322, endPoint y: 451, distance: 49.6
click at [1322, 451] on tr "Wiz Customer Swag/gifts u2013 sales only Show More branded baseball bat swag 1,…" at bounding box center [1348, 468] width 393 height 53
click at [1331, 476] on span "branded baseball bat swag" at bounding box center [1368, 468] width 78 height 44
drag, startPoint x: 1346, startPoint y: 483, endPoint x: 1325, endPoint y: 453, distance: 36.6
click at [1329, 453] on span "branded baseball bat swag" at bounding box center [1368, 468] width 78 height 44
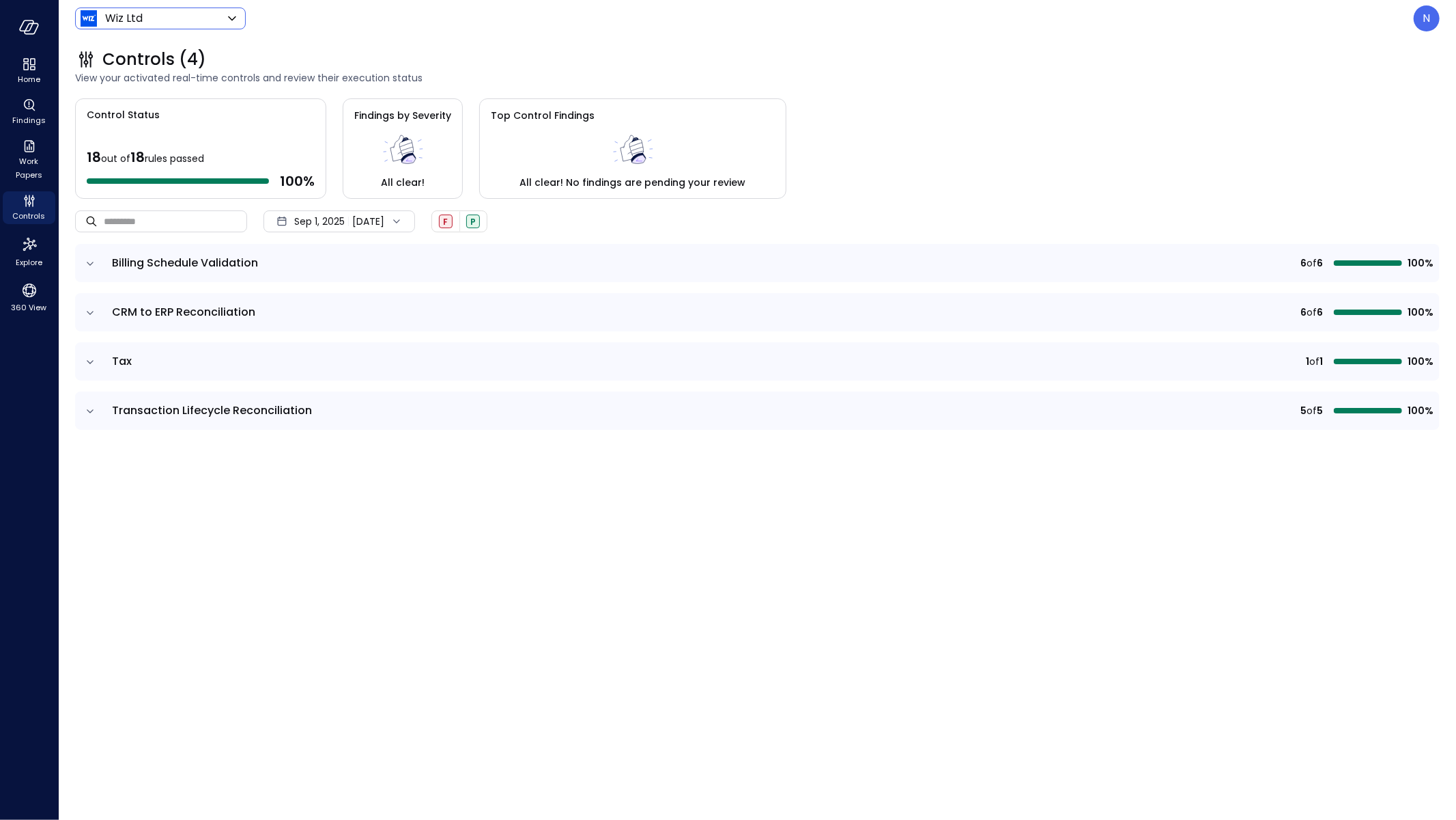
click at [156, 20] on body "Home Findings Work Papers Controls Explore 360 View Wiz Ltd ****** ​ N Controls…" at bounding box center [728, 410] width 1456 height 820
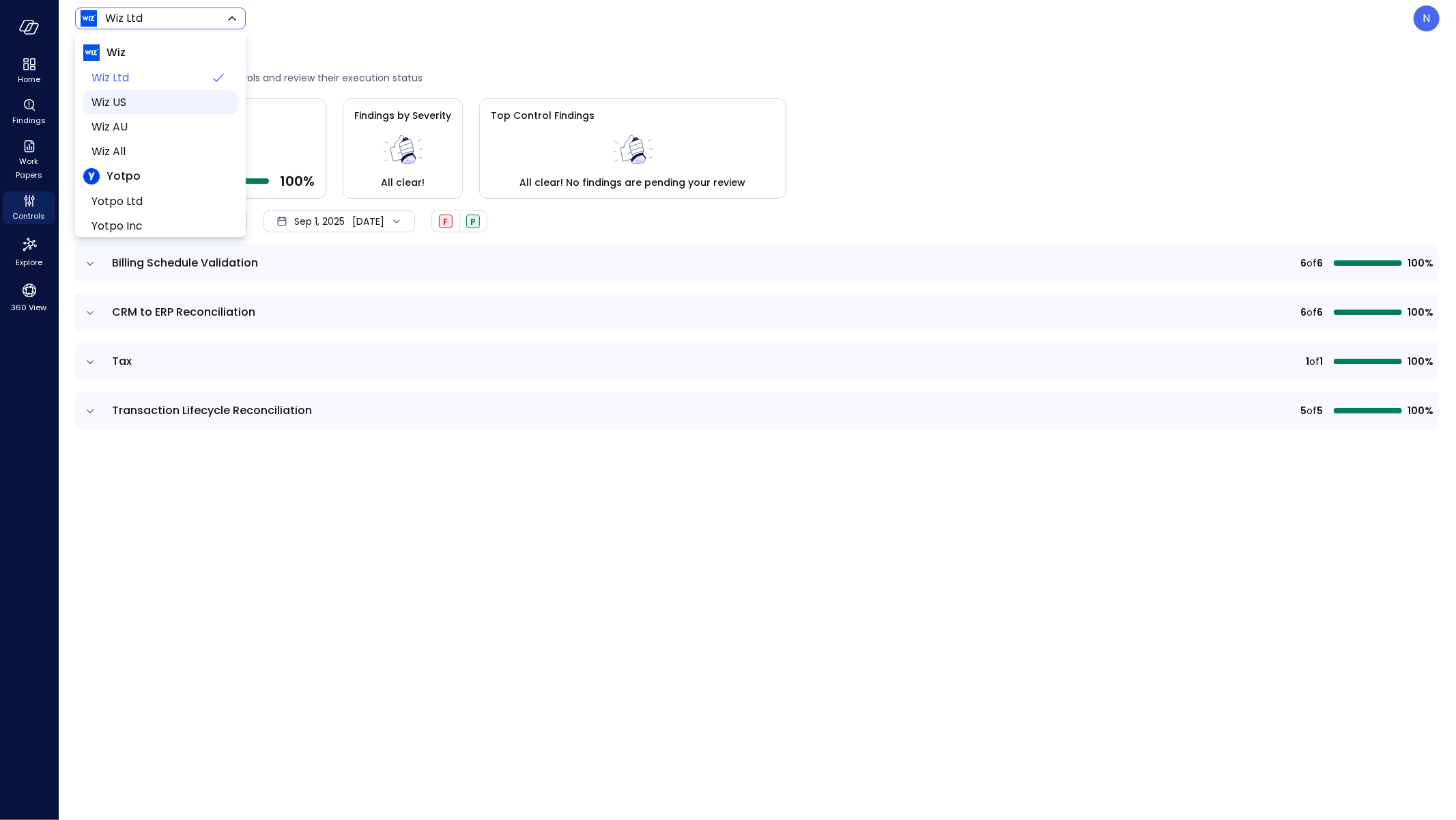
click at [150, 103] on span "Wiz US" at bounding box center [159, 102] width 135 height 17
type input "******"
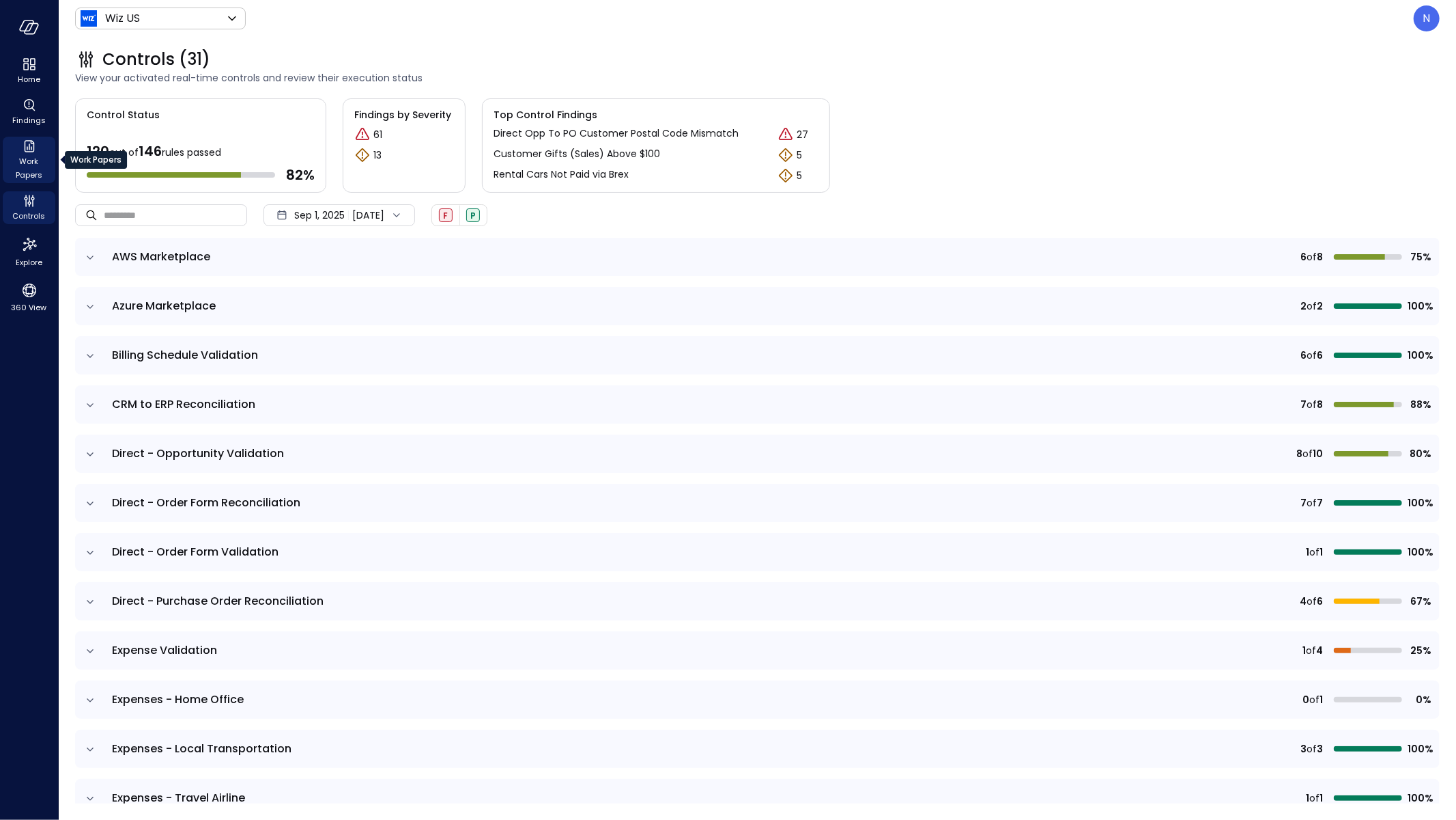
click at [20, 154] on span "Work Papers" at bounding box center [29, 168] width 42 height 27
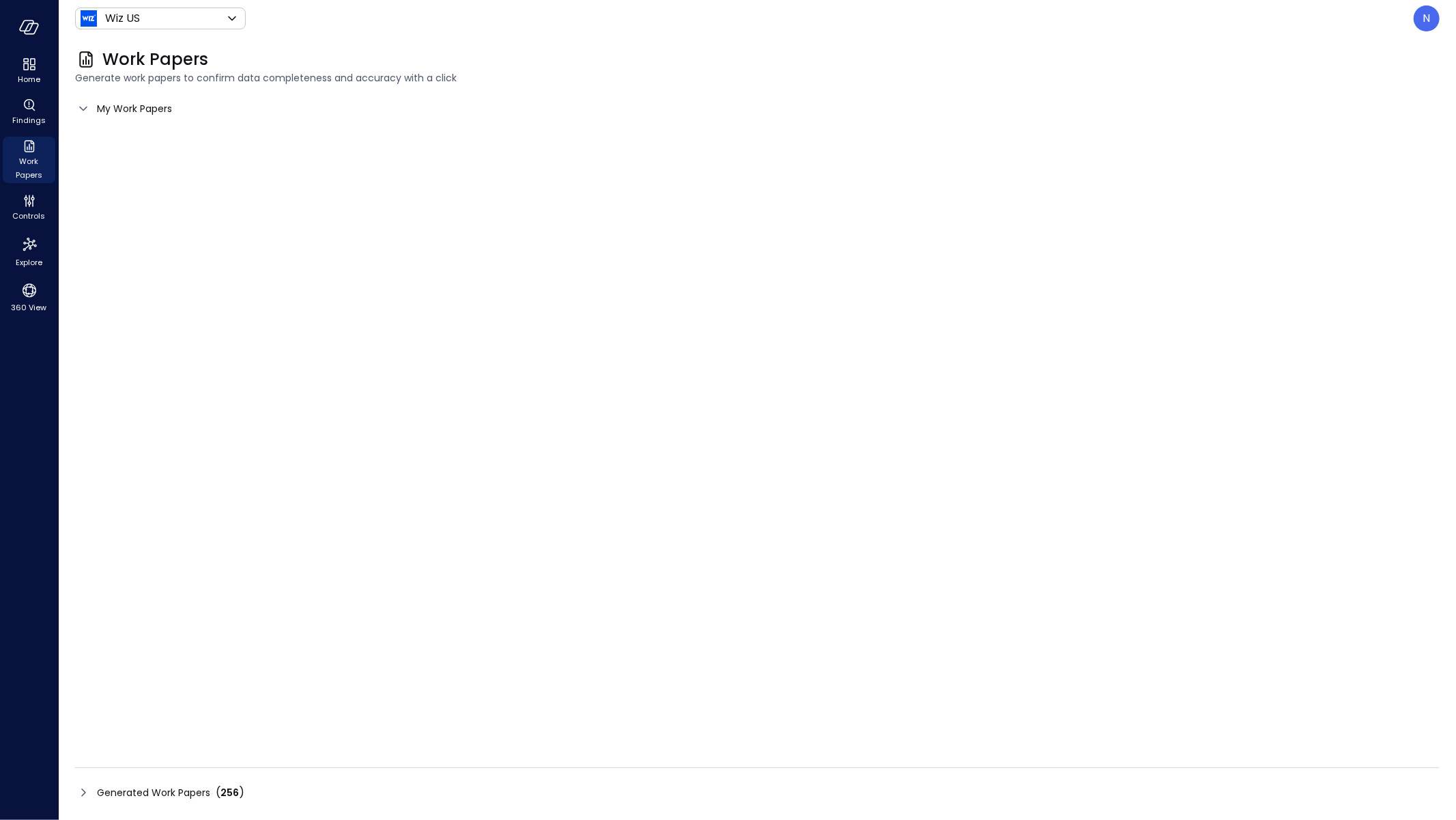
click at [80, 795] on icon at bounding box center [83, 792] width 17 height 17
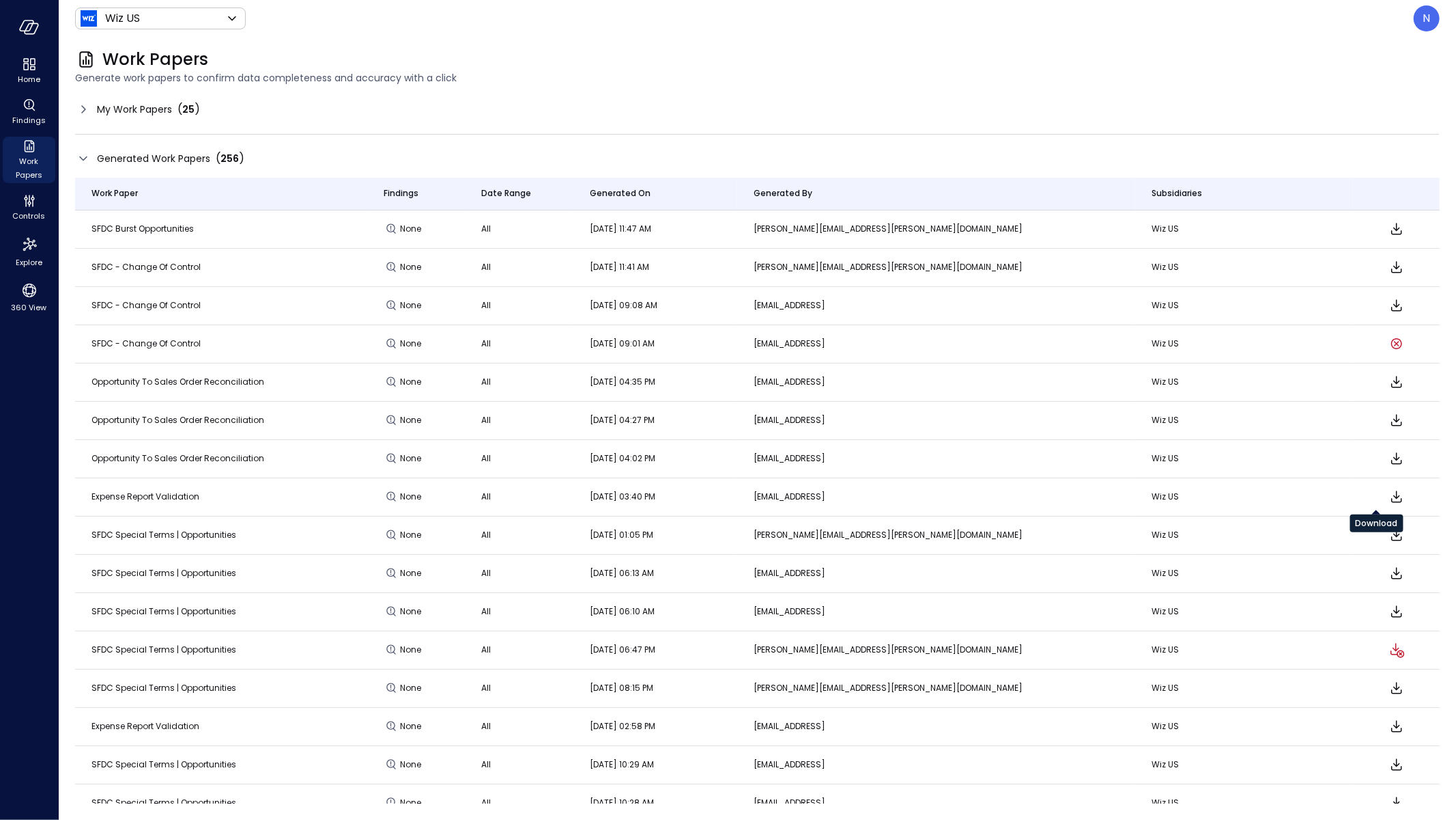
click at [1389, 497] on icon "Download" at bounding box center [1396, 496] width 17 height 17
